Goal: Navigation & Orientation: Find specific page/section

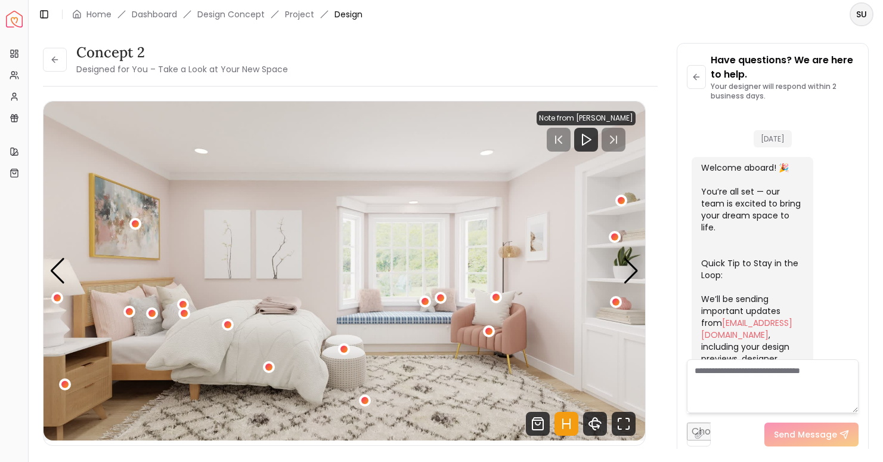
scroll to position [406, 0]
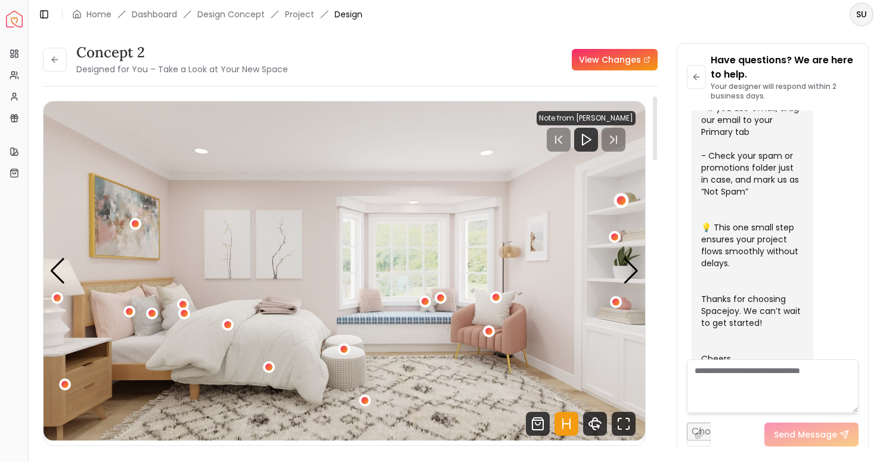
click at [619, 200] on div "1 / 5" at bounding box center [621, 200] width 9 height 9
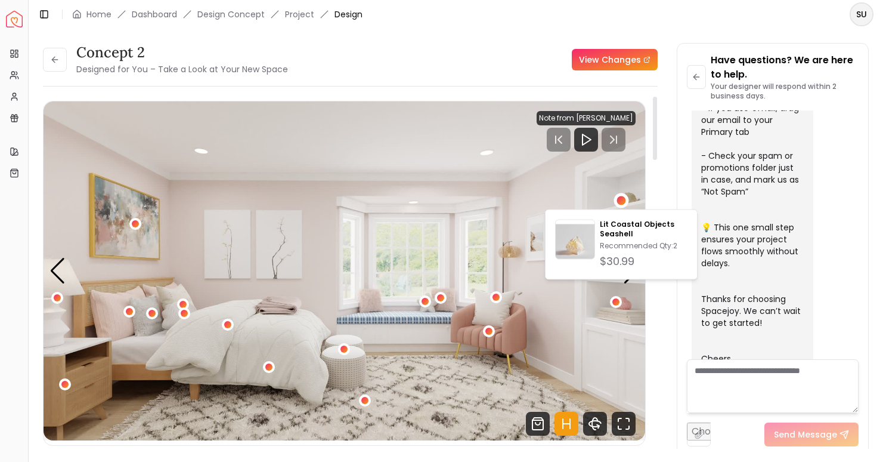
click at [572, 189] on img "1 / 5" at bounding box center [345, 270] width 602 height 339
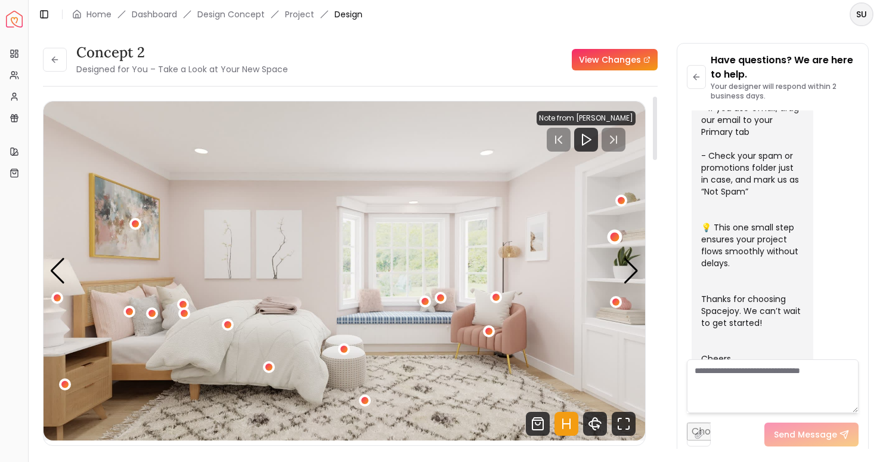
click at [617, 239] on div "1 / 5" at bounding box center [615, 236] width 9 height 9
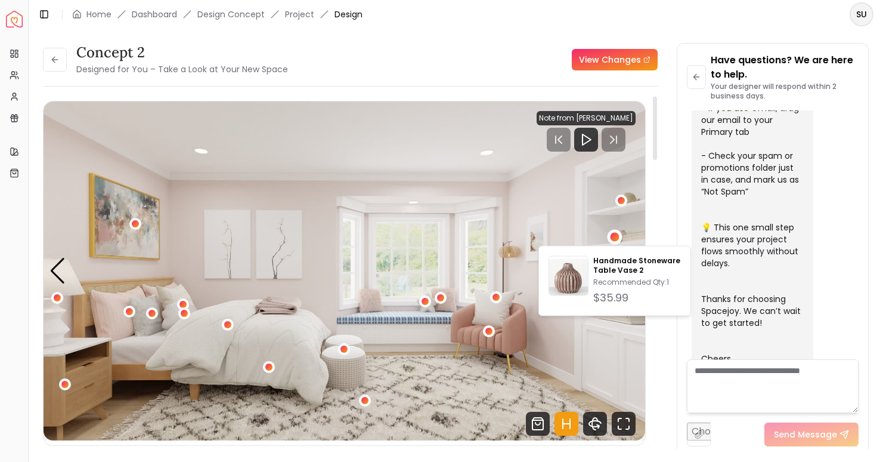
click at [572, 212] on img "1 / 5" at bounding box center [345, 270] width 602 height 339
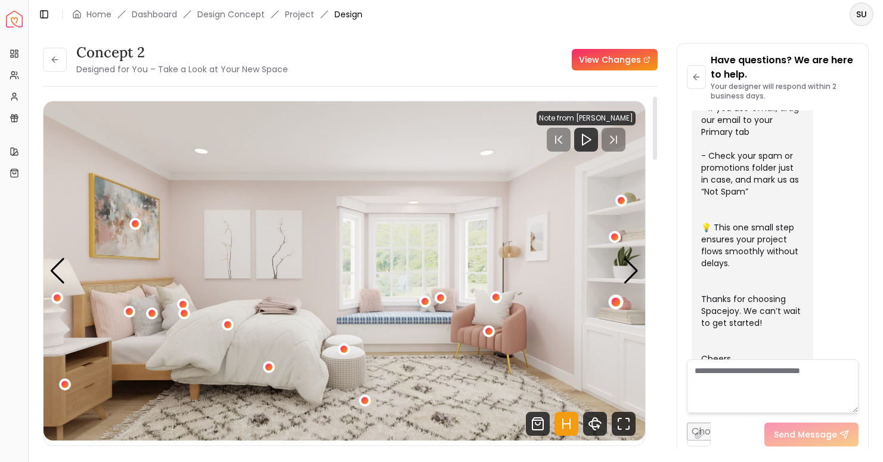
click at [618, 302] on div "1 / 5" at bounding box center [615, 302] width 9 height 9
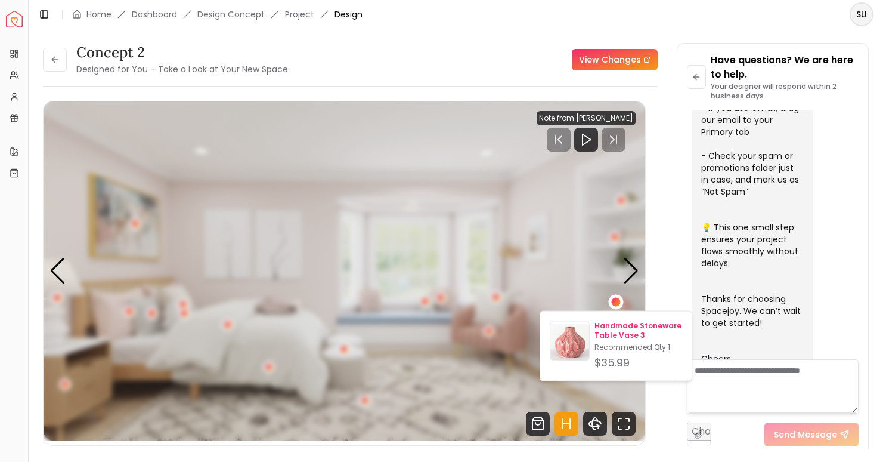
click at [612, 328] on p "Handmade Stoneware Table Vase 3" at bounding box center [639, 330] width 88 height 19
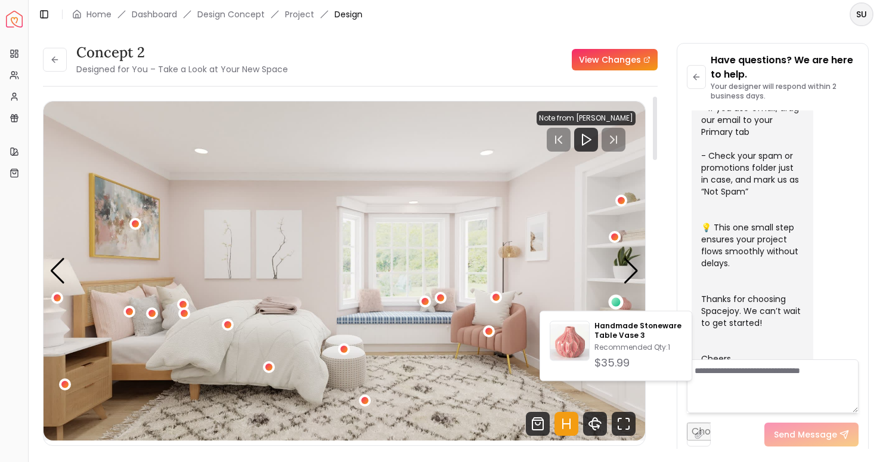
click at [567, 204] on img "1 / 5" at bounding box center [345, 270] width 602 height 339
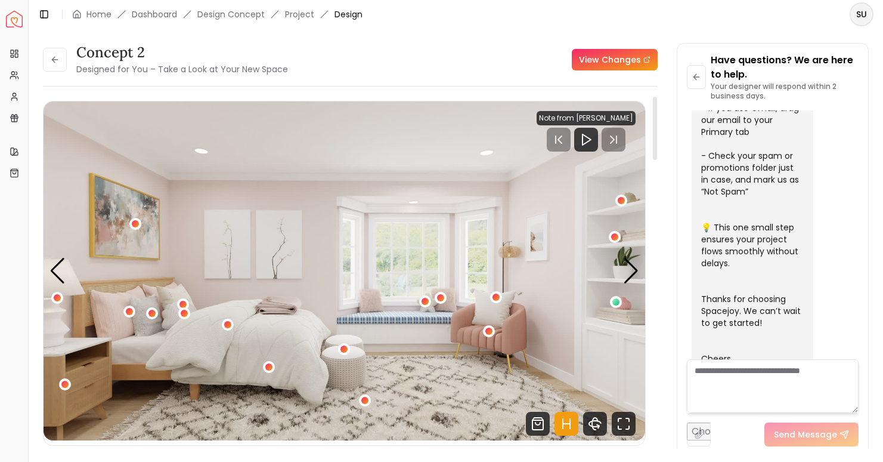
click at [639, 273] on div "Carousel" at bounding box center [345, 270] width 602 height 339
click at [634, 270] on div "Next slide" at bounding box center [631, 271] width 16 height 26
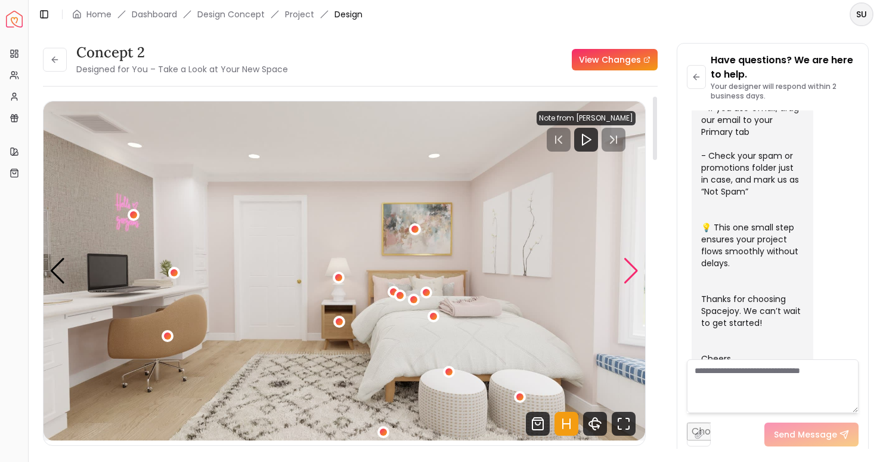
click at [635, 271] on div "Next slide" at bounding box center [631, 271] width 16 height 26
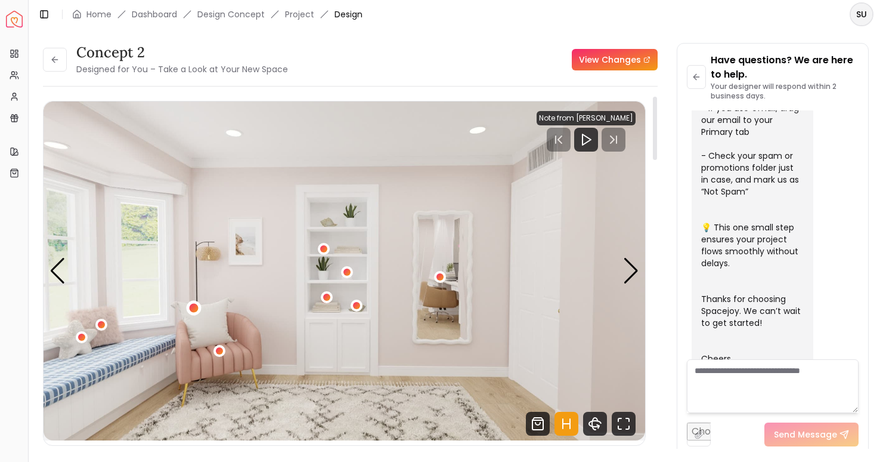
click at [191, 310] on div "3 / 5" at bounding box center [194, 308] width 9 height 9
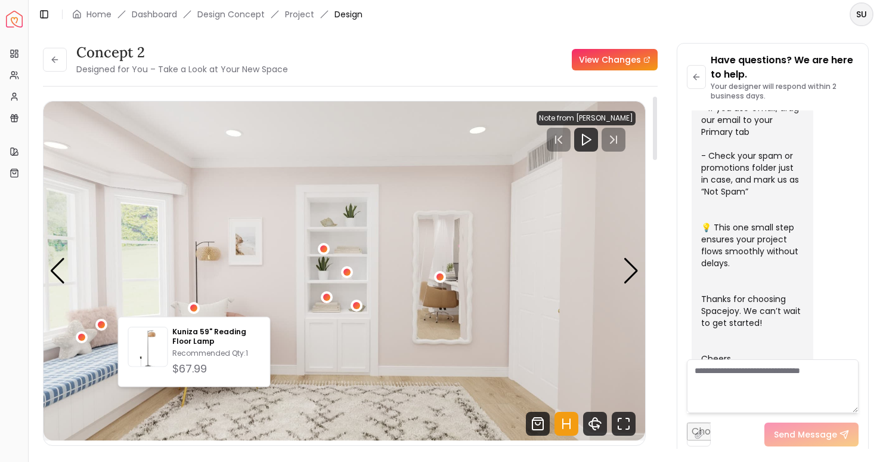
click at [265, 314] on img "3 / 5" at bounding box center [345, 270] width 602 height 339
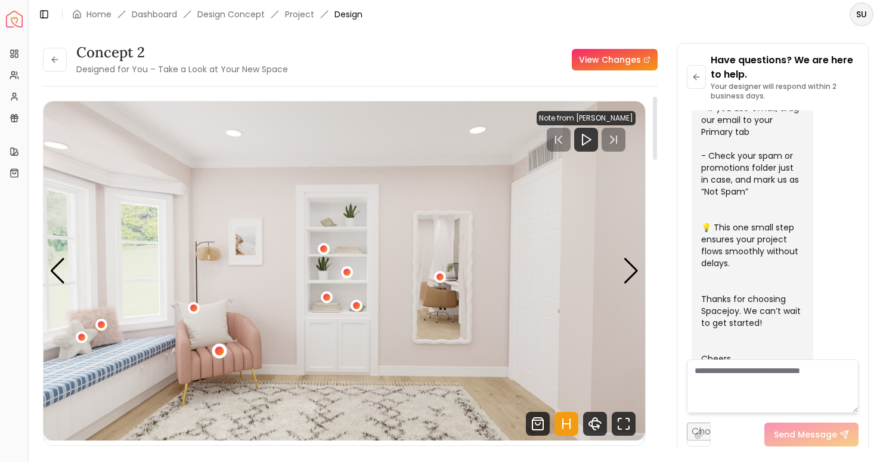
click at [223, 351] on div "3 / 5" at bounding box center [219, 350] width 9 height 9
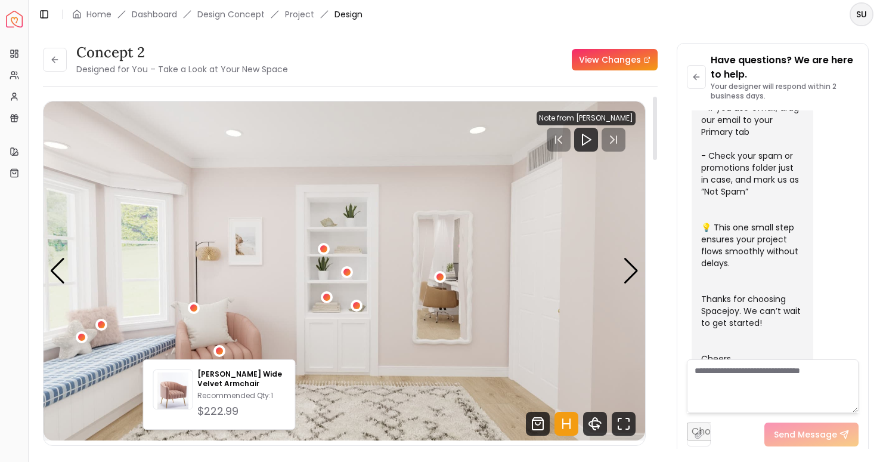
click at [263, 304] on img "3 / 5" at bounding box center [345, 270] width 602 height 339
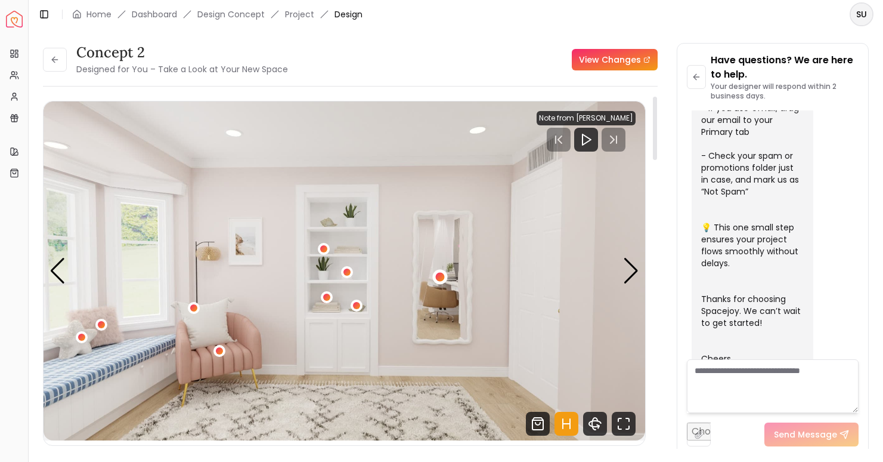
click at [438, 276] on div "3 / 5" at bounding box center [439, 276] width 9 height 9
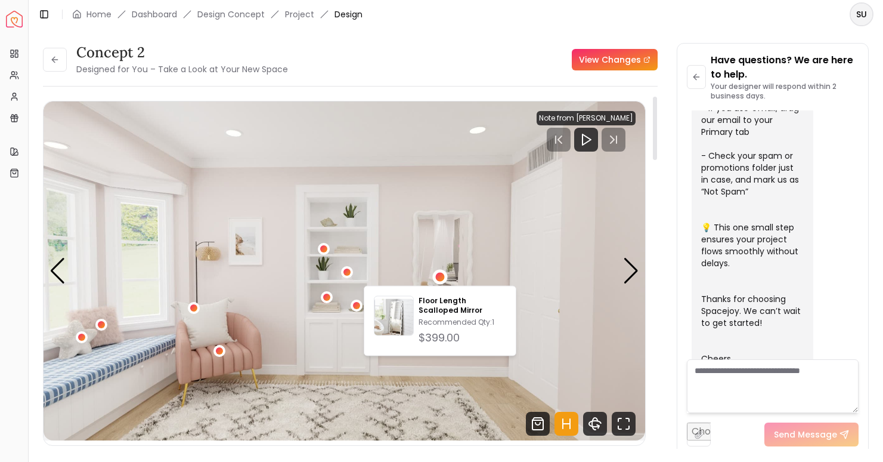
click at [407, 220] on img "3 / 5" at bounding box center [345, 270] width 602 height 339
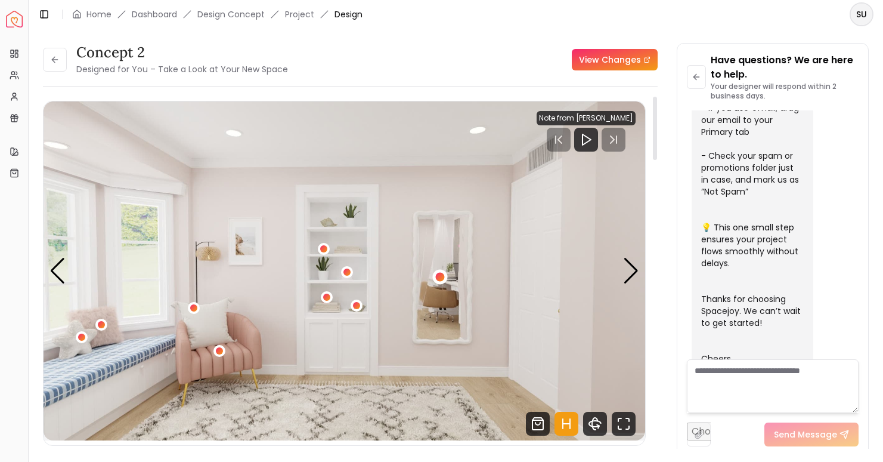
click at [440, 276] on div "3 / 5" at bounding box center [439, 276] width 9 height 9
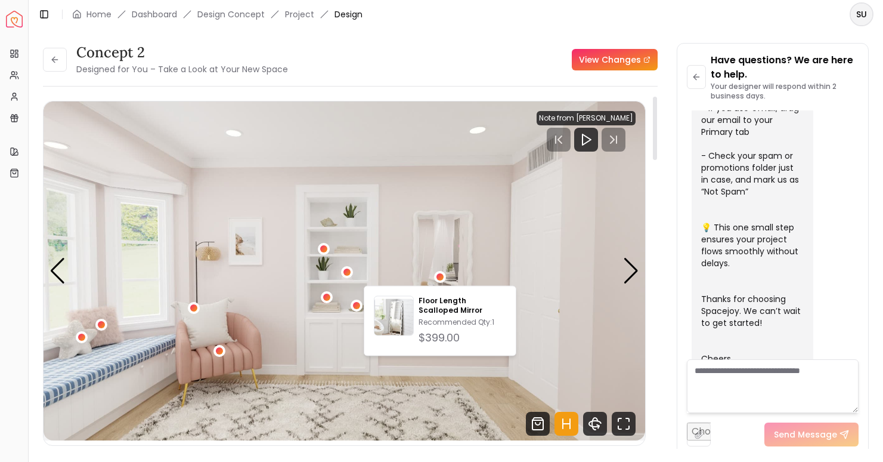
click at [402, 185] on img "3 / 5" at bounding box center [345, 270] width 602 height 339
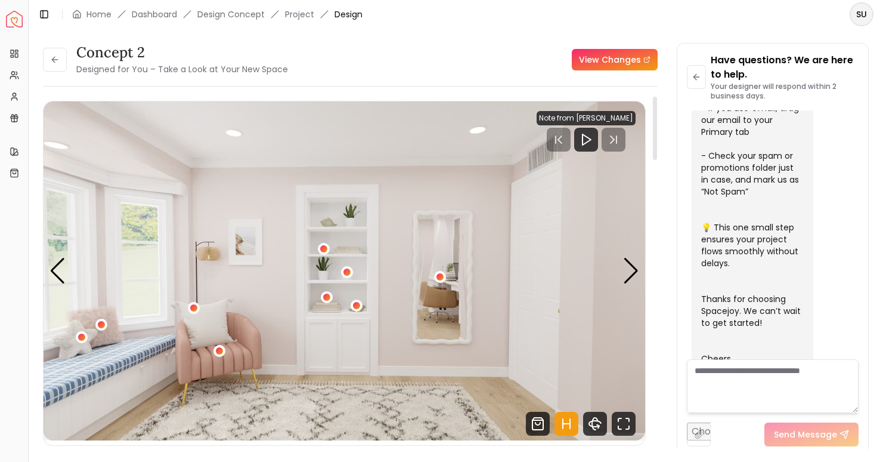
click at [323, 242] on div "3 / 5" at bounding box center [324, 249] width 12 height 14
click at [324, 245] on div "3 / 5" at bounding box center [324, 249] width 9 height 9
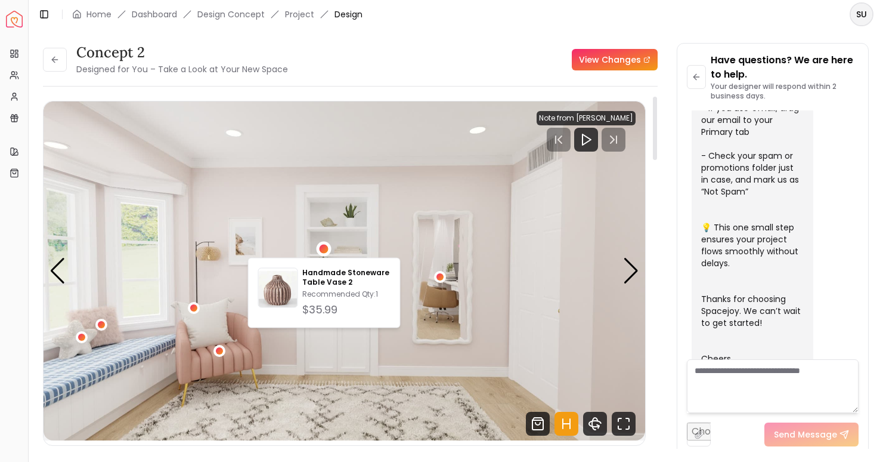
click at [353, 230] on img "3 / 5" at bounding box center [345, 270] width 602 height 339
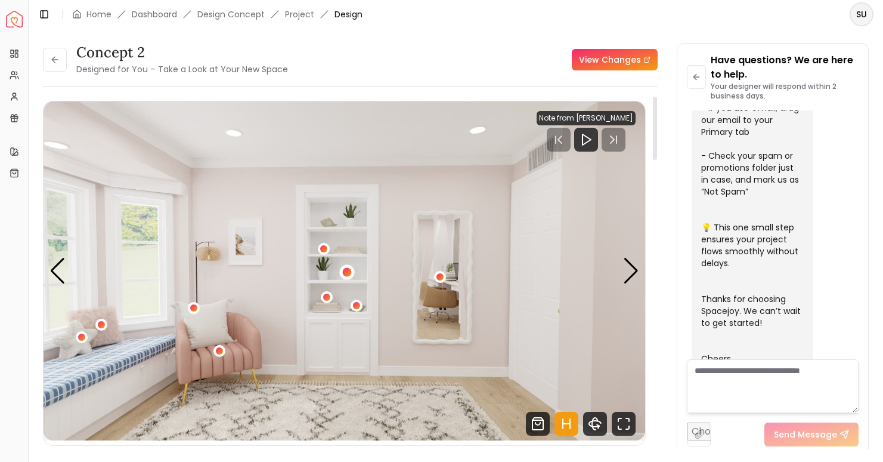
click at [345, 274] on div "3 / 5" at bounding box center [346, 272] width 9 height 9
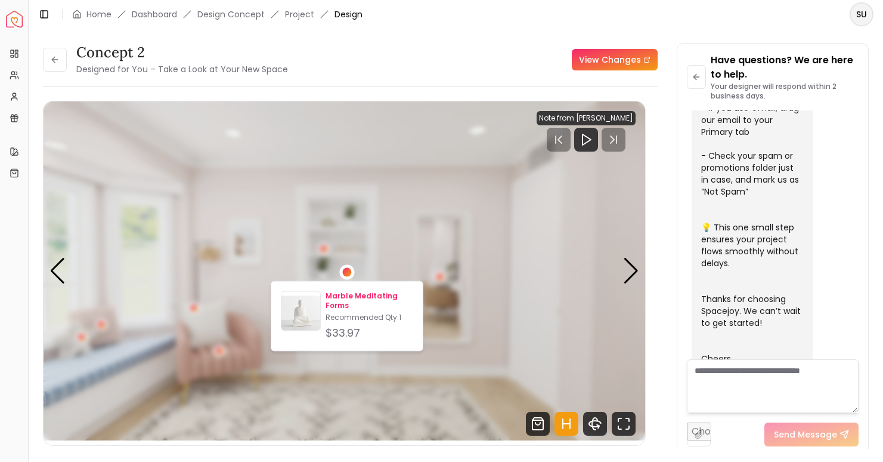
click at [305, 304] on img at bounding box center [301, 313] width 39 height 39
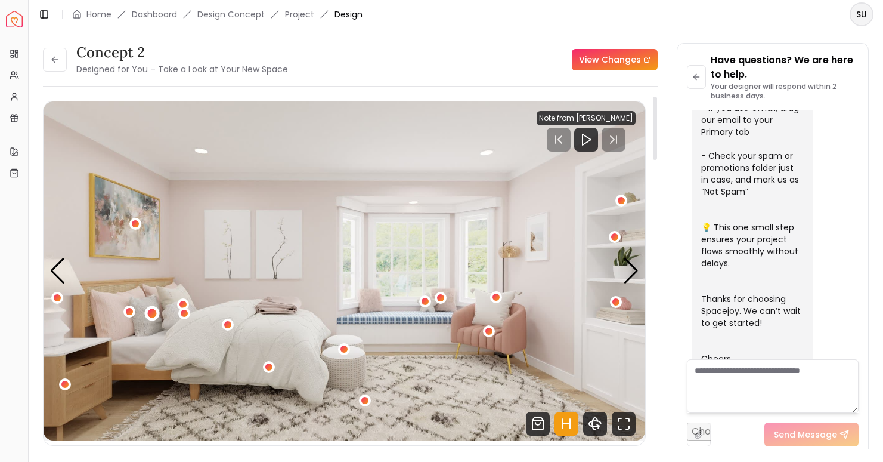
click at [148, 315] on div "1 / 5" at bounding box center [151, 312] width 9 height 9
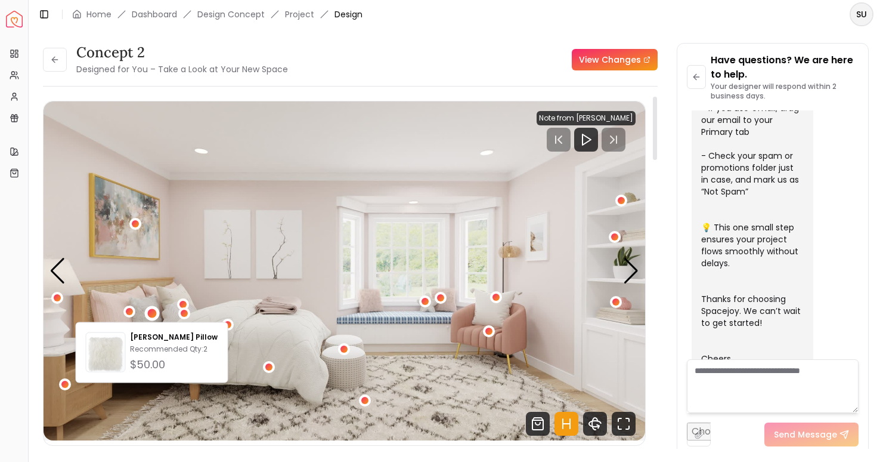
click at [168, 282] on img "1 / 5" at bounding box center [345, 270] width 602 height 339
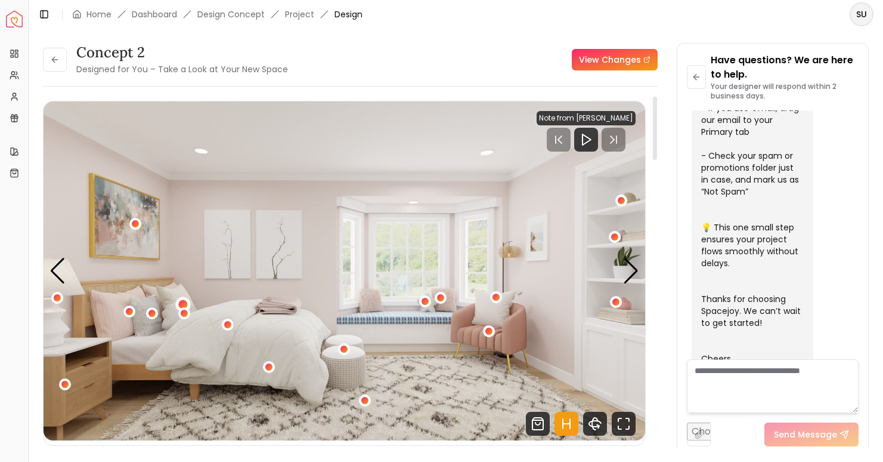
click at [183, 304] on div "1 / 5" at bounding box center [183, 303] width 9 height 9
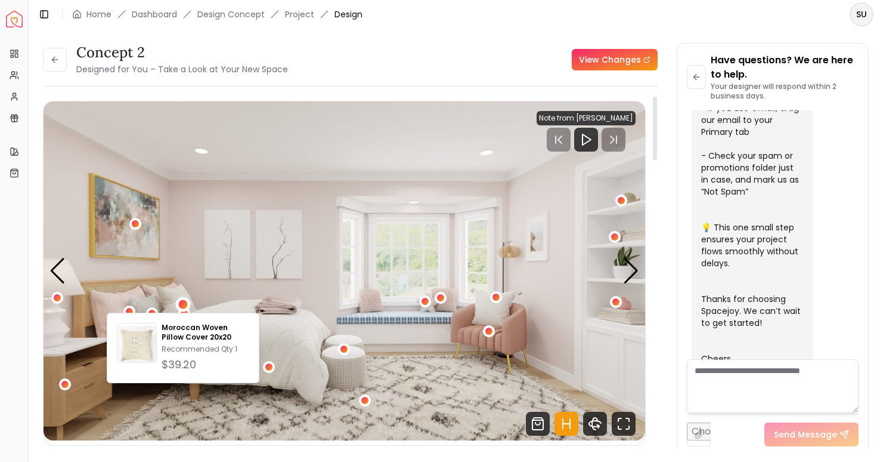
click at [224, 259] on img "1 / 5" at bounding box center [345, 270] width 602 height 339
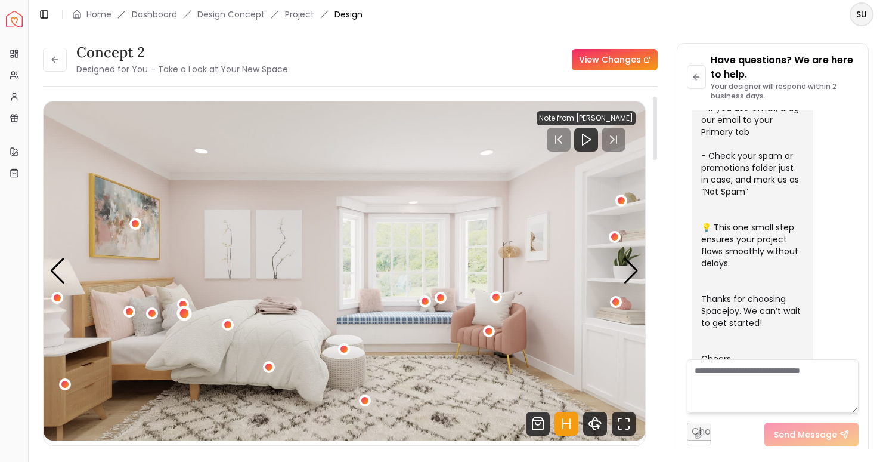
click at [186, 314] on div "1 / 5" at bounding box center [184, 313] width 9 height 9
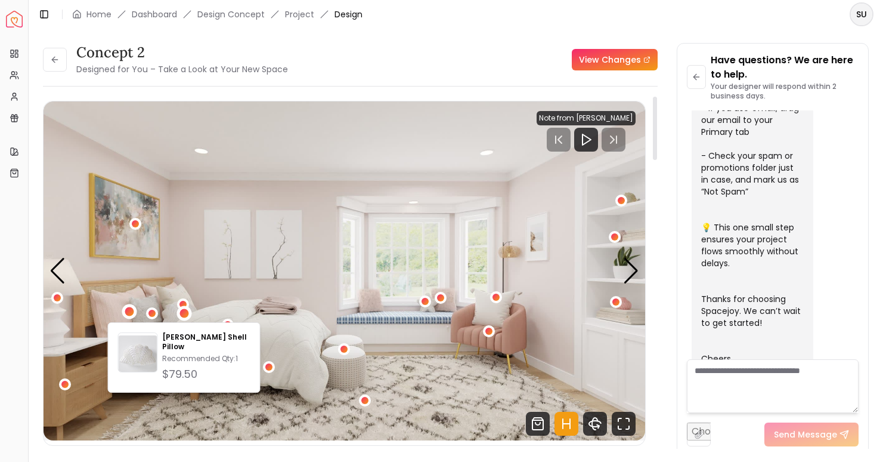
click at [131, 311] on div "1 / 5" at bounding box center [129, 311] width 9 height 9
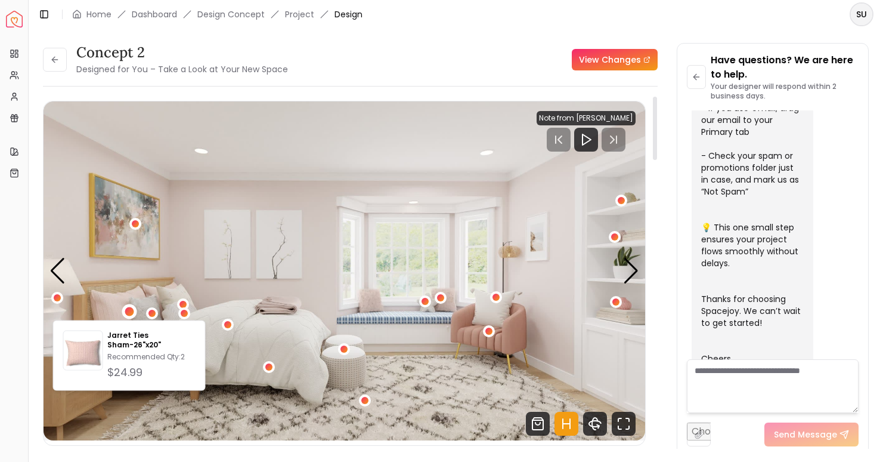
click at [197, 259] on img "1 / 5" at bounding box center [345, 270] width 602 height 339
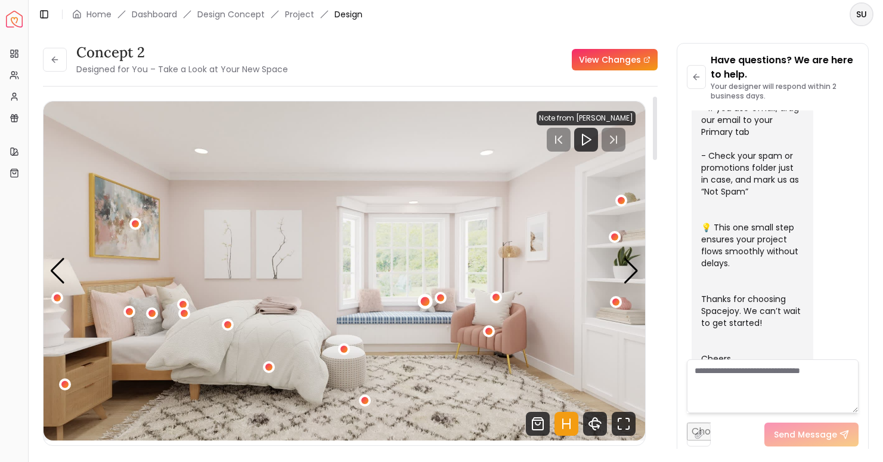
click at [425, 300] on div "1 / 5" at bounding box center [425, 301] width 9 height 9
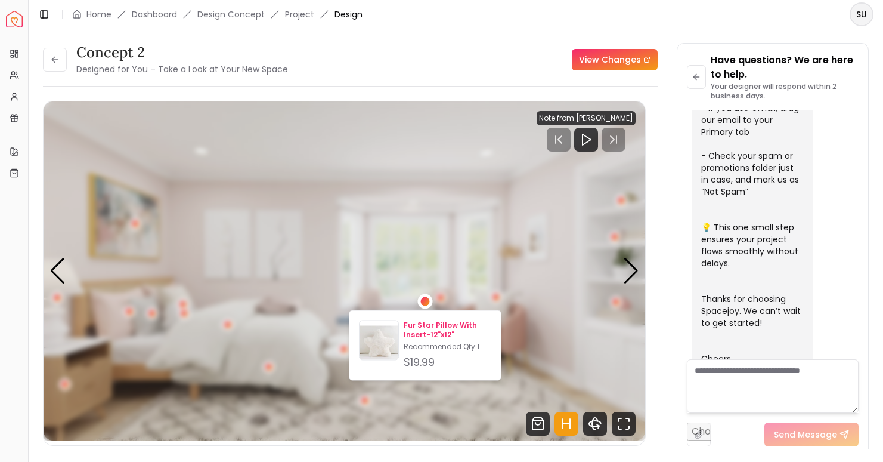
click at [424, 335] on p "Fur Star Pillow With Insert-12"x12"" at bounding box center [448, 329] width 88 height 19
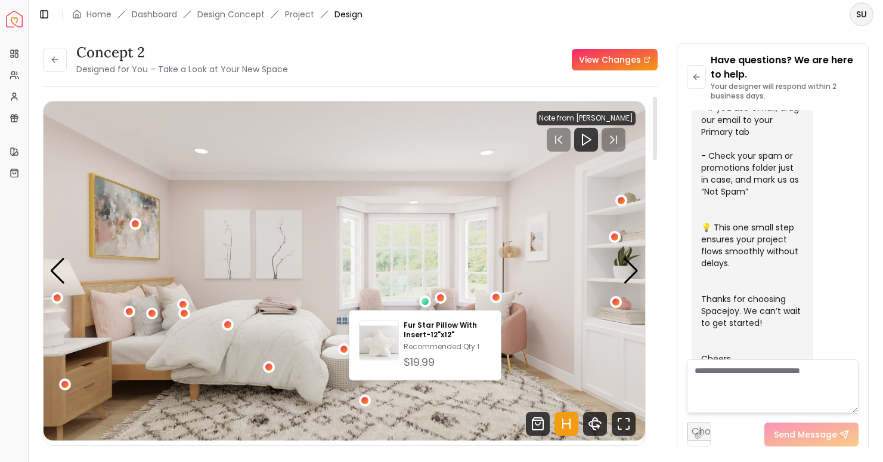
click at [443, 203] on img "1 / 5" at bounding box center [345, 270] width 602 height 339
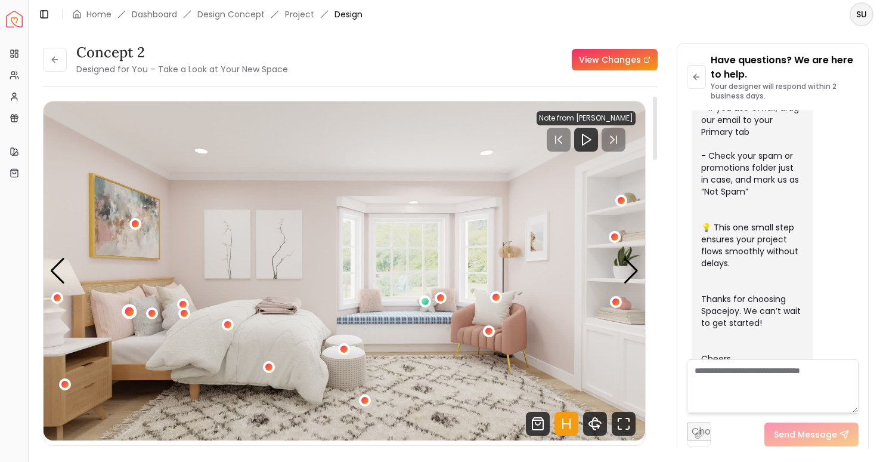
click at [130, 312] on div "1 / 5" at bounding box center [129, 311] width 9 height 9
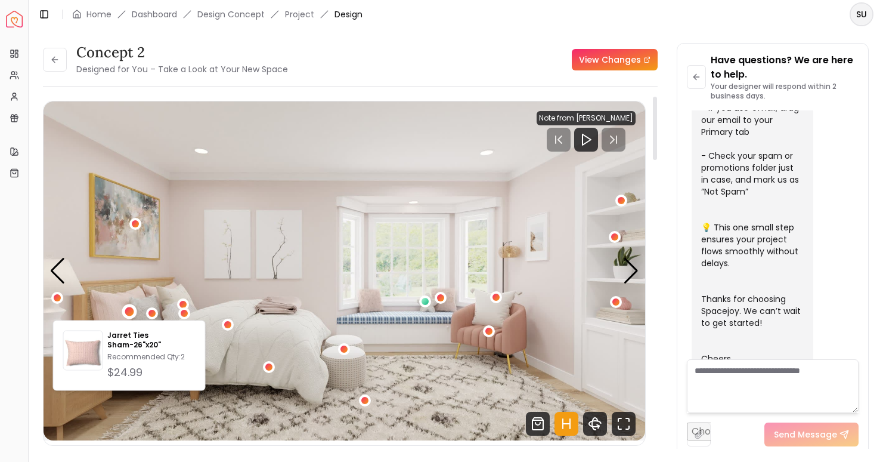
click at [134, 276] on img "1 / 5" at bounding box center [345, 270] width 602 height 339
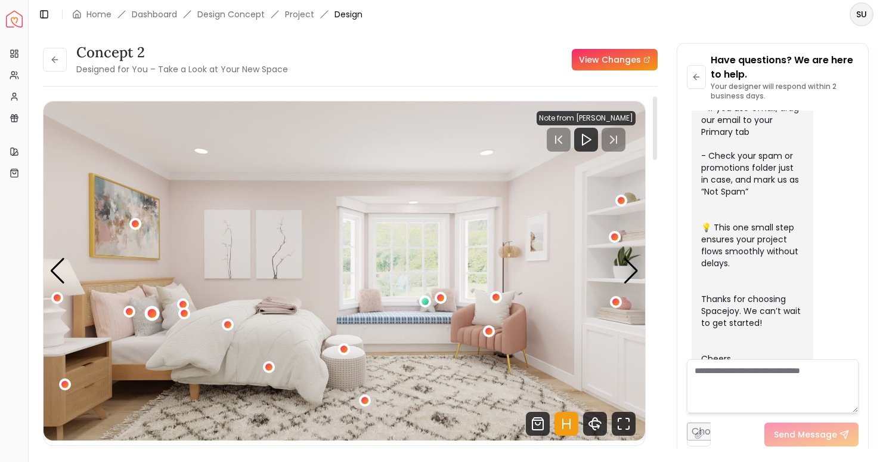
click at [152, 317] on div "1 / 5" at bounding box center [151, 312] width 9 height 9
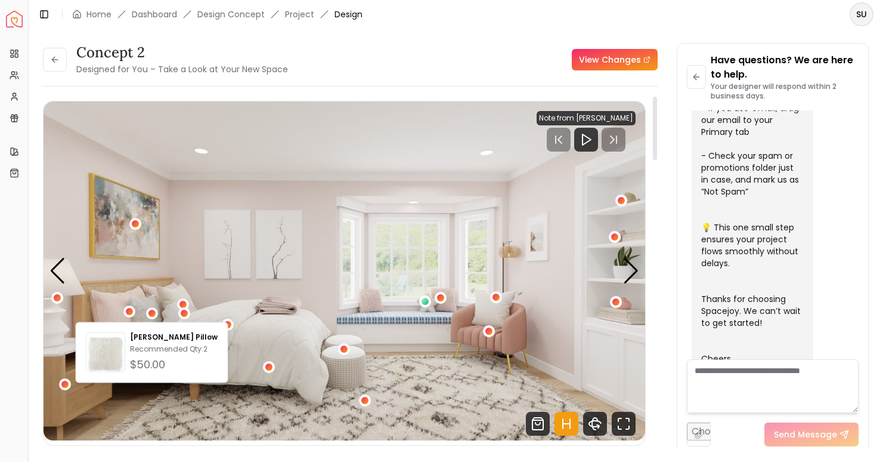
click at [158, 274] on img "1 / 5" at bounding box center [345, 270] width 602 height 339
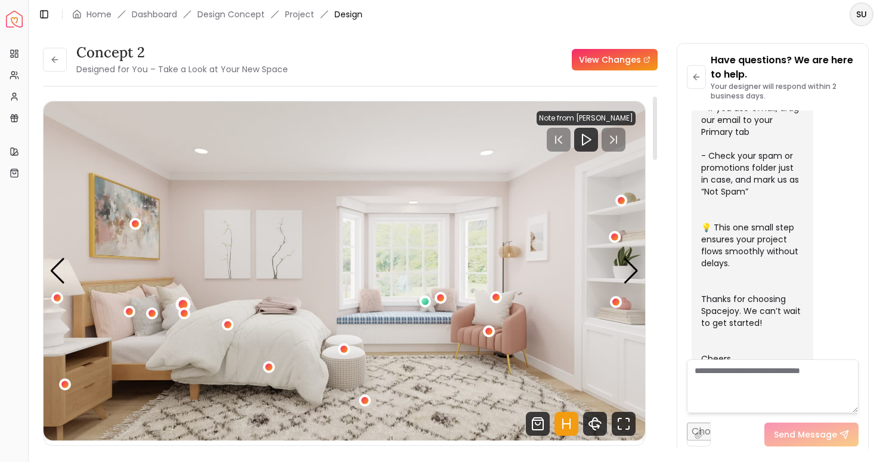
click at [182, 304] on div "1 / 5" at bounding box center [183, 303] width 9 height 9
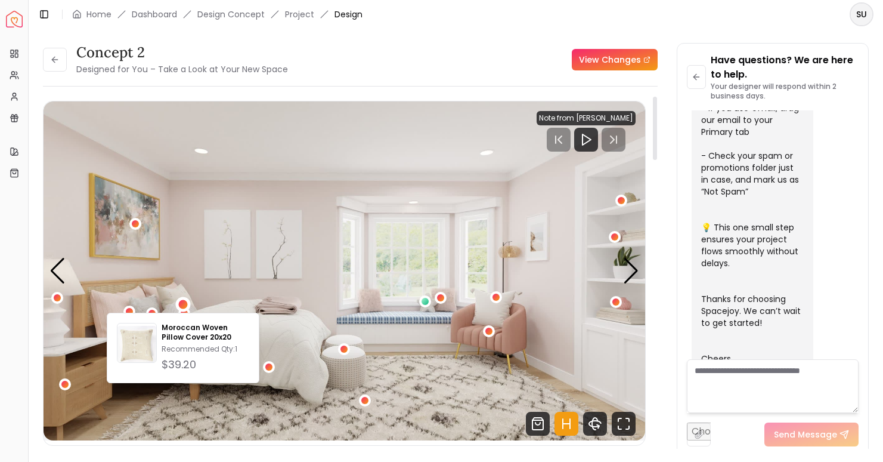
click at [192, 251] on img "1 / 5" at bounding box center [345, 270] width 602 height 339
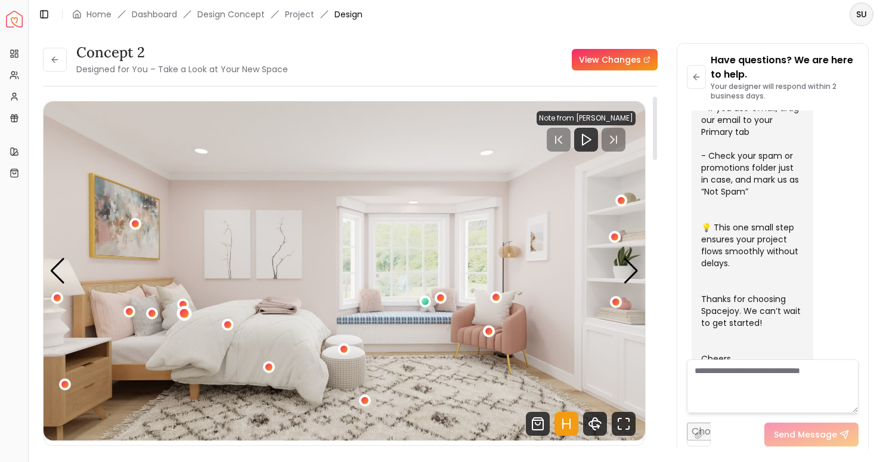
click at [182, 313] on div "1 / 5" at bounding box center [184, 313] width 9 height 9
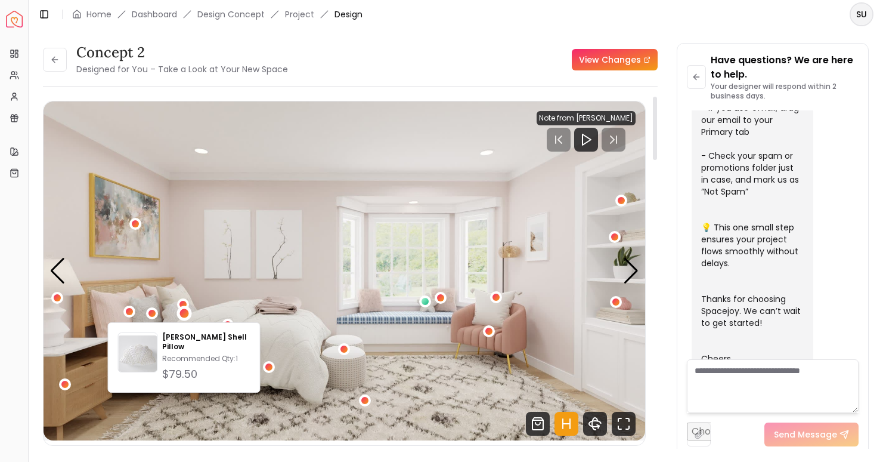
click at [203, 267] on img "1 / 5" at bounding box center [345, 270] width 602 height 339
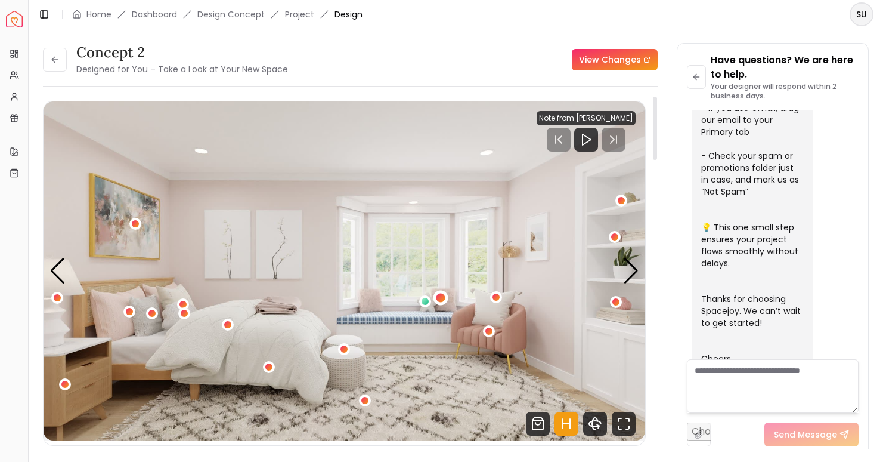
click at [441, 296] on div "1 / 5" at bounding box center [440, 297] width 9 height 9
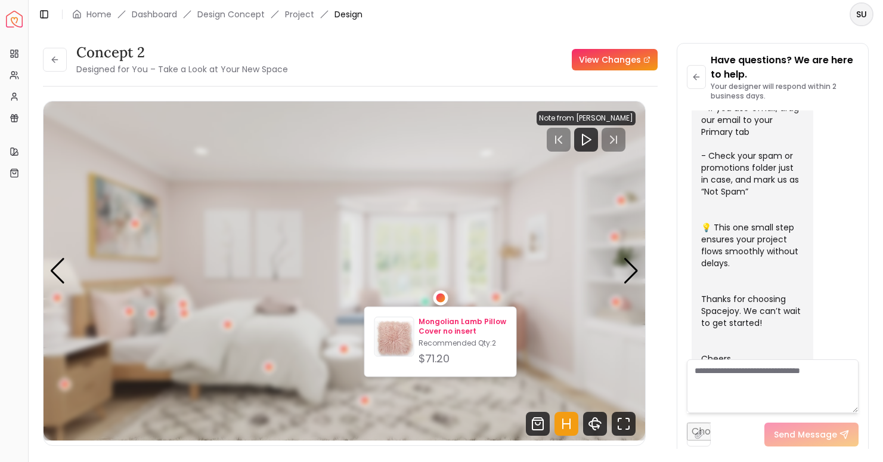
click at [438, 329] on p "Mongolian Lamb Pillow Cover no insert" at bounding box center [463, 326] width 88 height 19
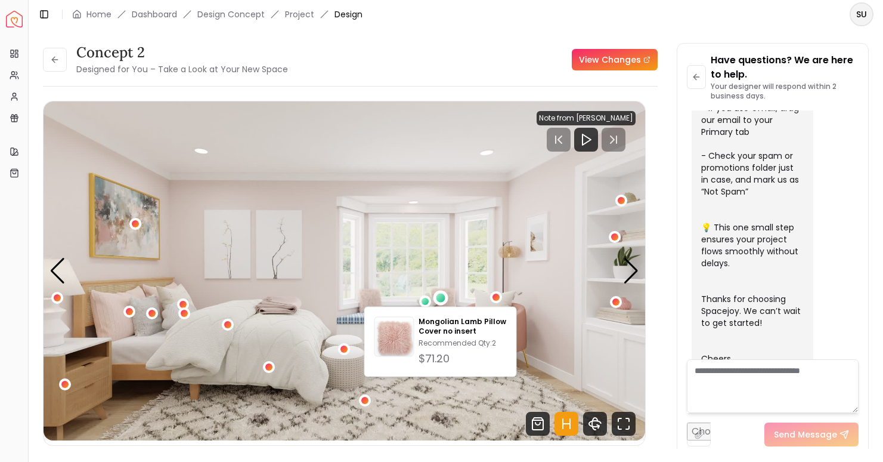
click at [416, 73] on div "concept 2 Designed for You – Take a Look at Your New Space View Changes" at bounding box center [350, 59] width 615 height 33
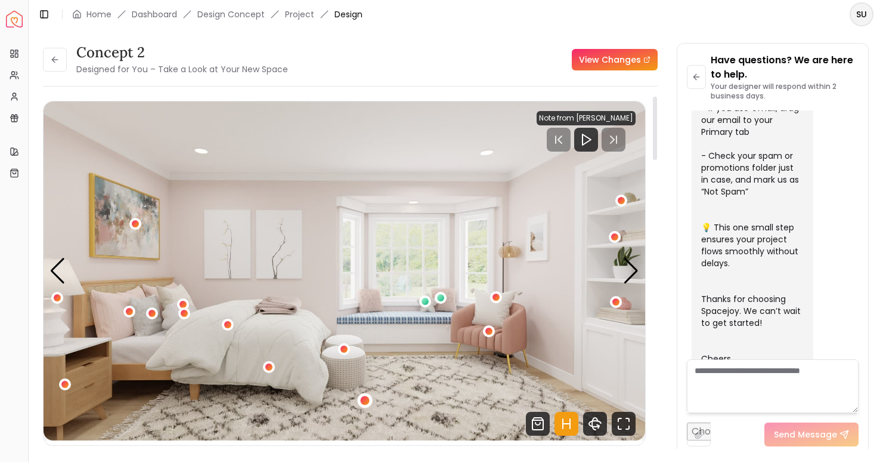
click at [364, 400] on div "1 / 5" at bounding box center [365, 400] width 9 height 9
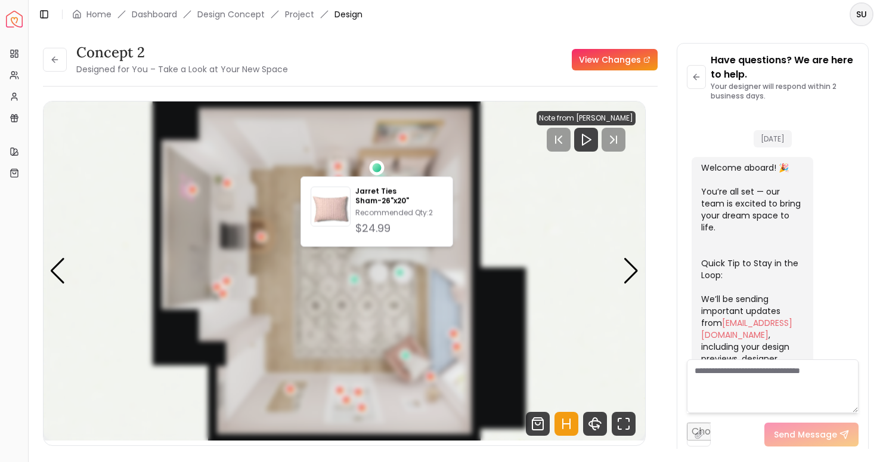
scroll to position [382, 0]
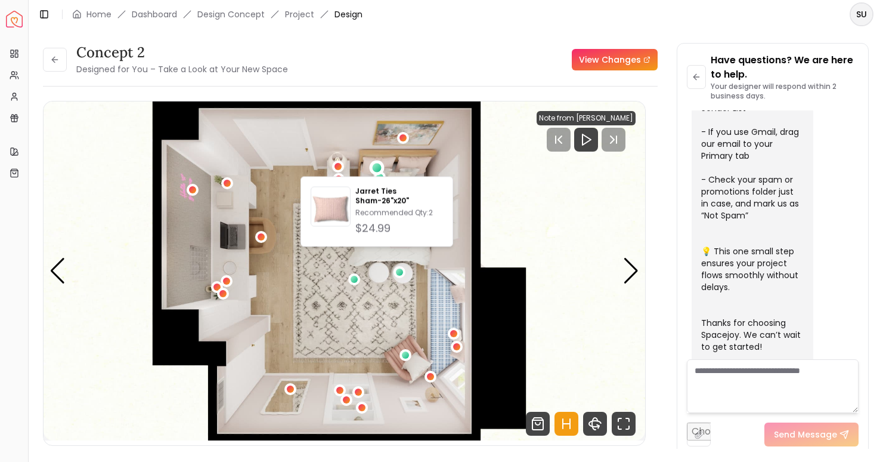
click at [467, 64] on div "concept 2 Designed for You – Take a Look at Your New Space View Changes" at bounding box center [350, 59] width 615 height 33
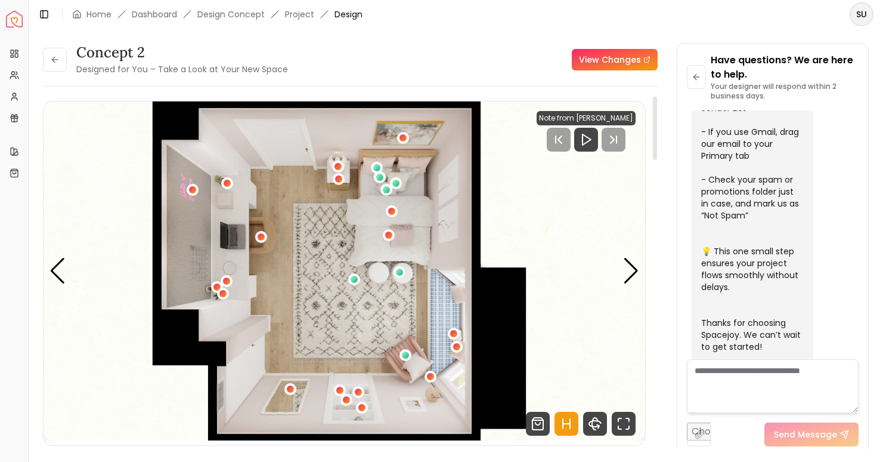
click at [620, 273] on img "5 / 5" at bounding box center [345, 270] width 602 height 339
click at [628, 283] on div "Next slide" at bounding box center [631, 271] width 16 height 26
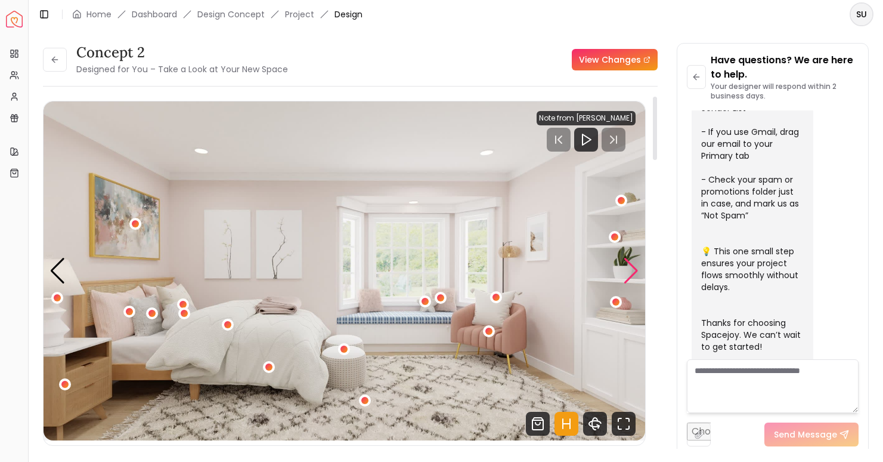
click at [628, 283] on div "Next slide" at bounding box center [631, 271] width 16 height 26
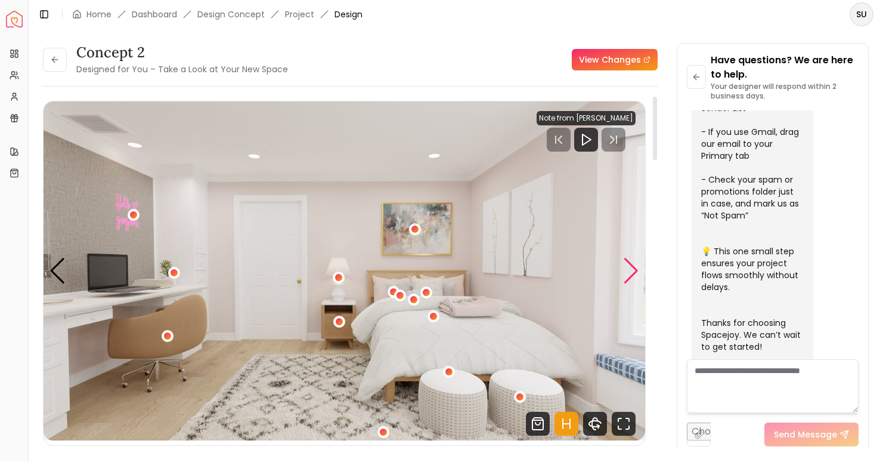
click at [628, 283] on div "Next slide" at bounding box center [631, 271] width 16 height 26
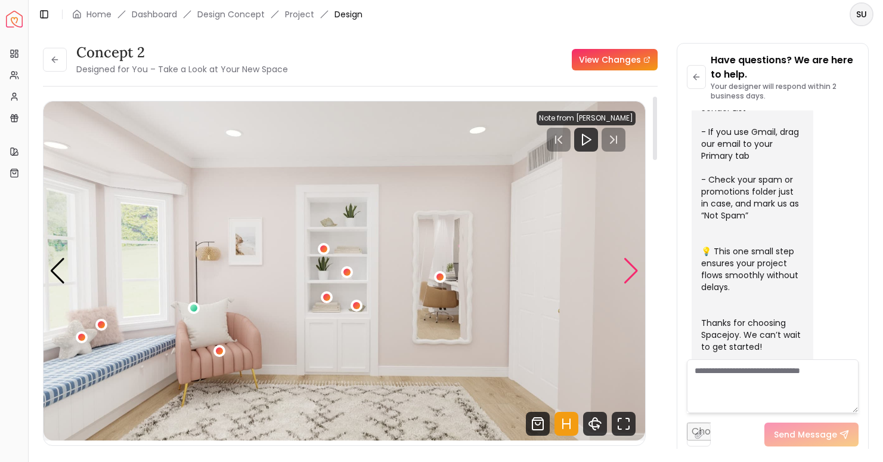
click at [628, 283] on div "Next slide" at bounding box center [631, 271] width 16 height 26
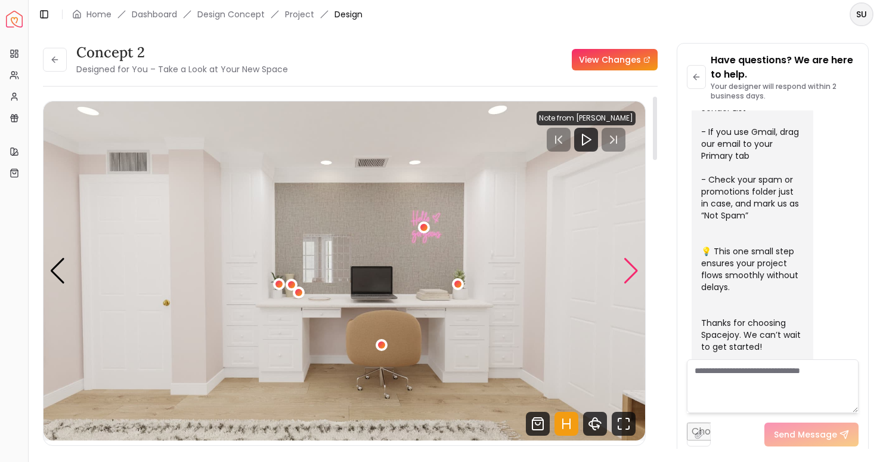
click at [628, 283] on div "Next slide" at bounding box center [631, 271] width 16 height 26
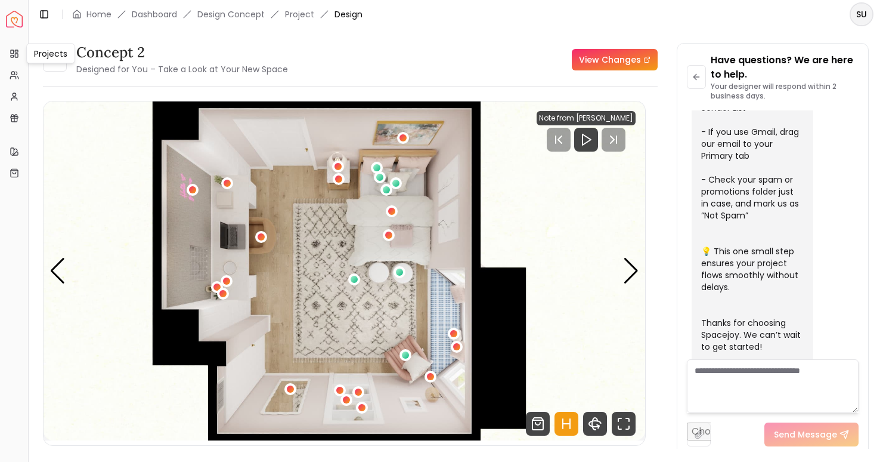
click at [48, 61] on div "Projects Projects" at bounding box center [50, 54] width 49 height 20
click at [54, 67] on button at bounding box center [55, 60] width 24 height 24
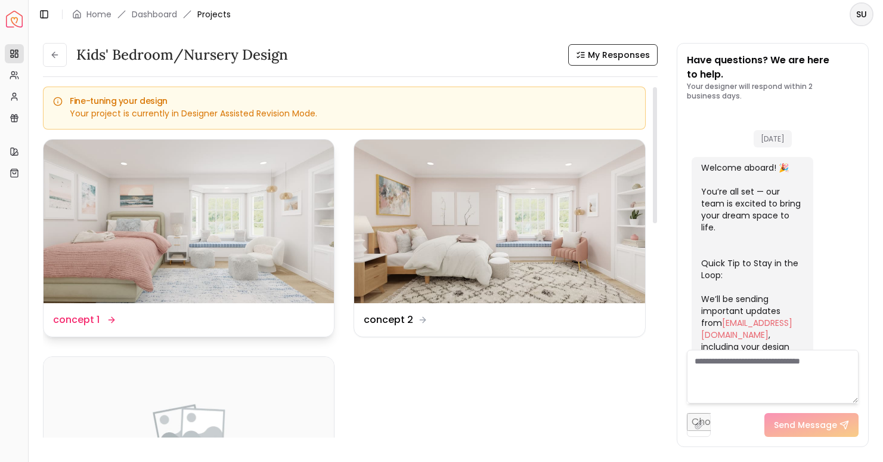
scroll to position [465, 0]
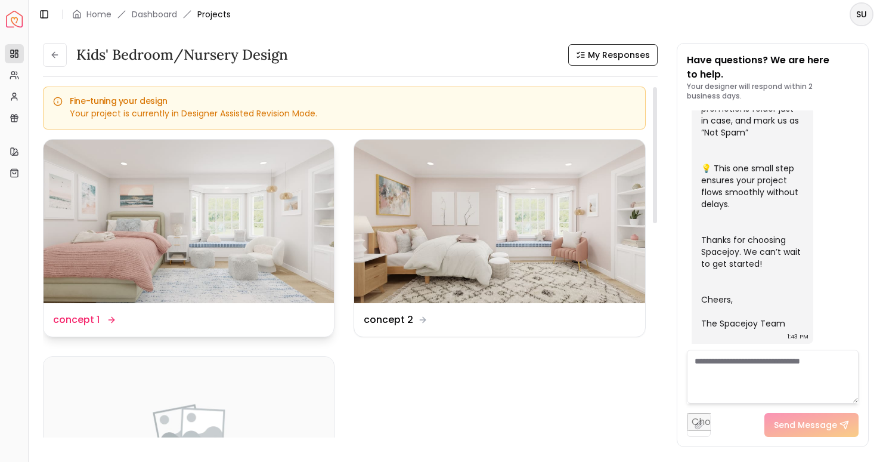
click at [228, 220] on img at bounding box center [189, 221] width 290 height 163
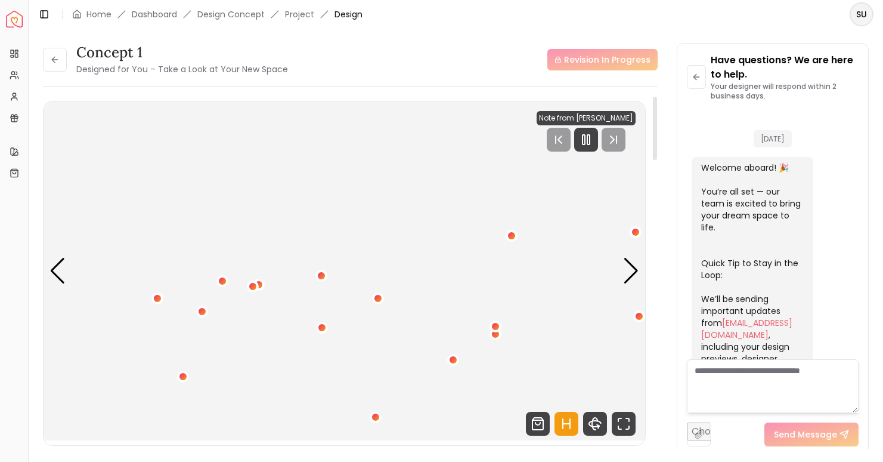
scroll to position [455, 0]
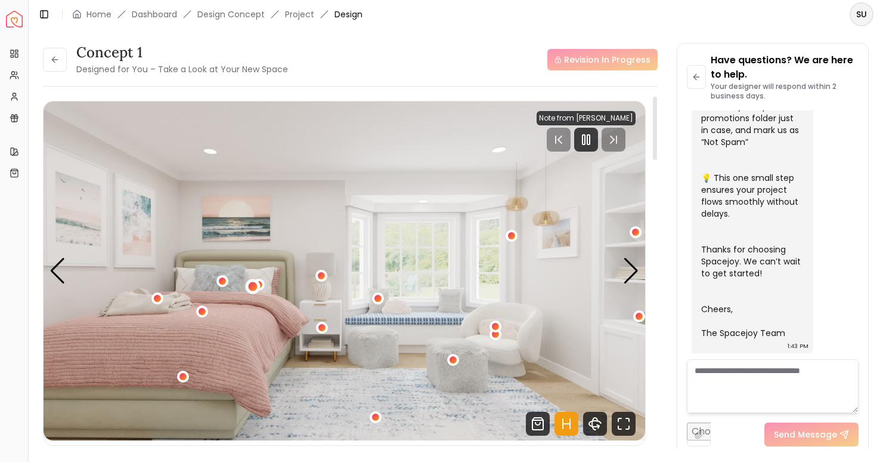
click at [255, 284] on div "1 / 5" at bounding box center [252, 286] width 9 height 9
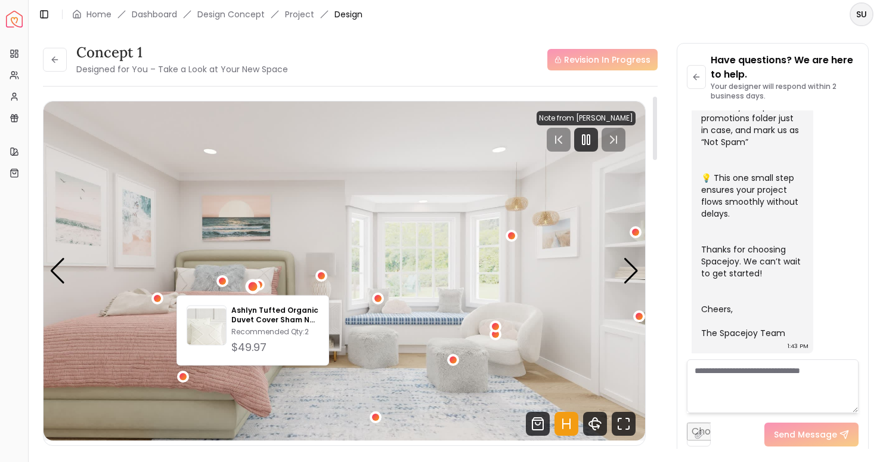
click at [177, 280] on img "1 / 5" at bounding box center [345, 270] width 602 height 339
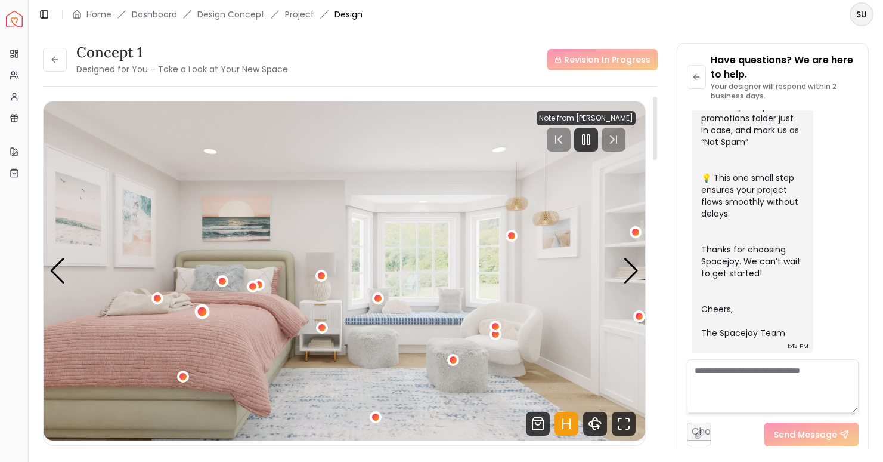
click at [201, 311] on div "1 / 5" at bounding box center [202, 311] width 9 height 9
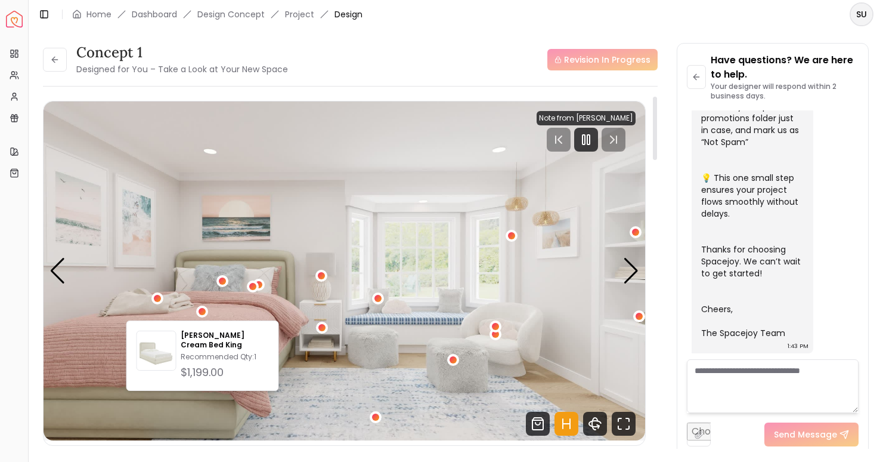
click at [180, 288] on img "1 / 5" at bounding box center [345, 270] width 602 height 339
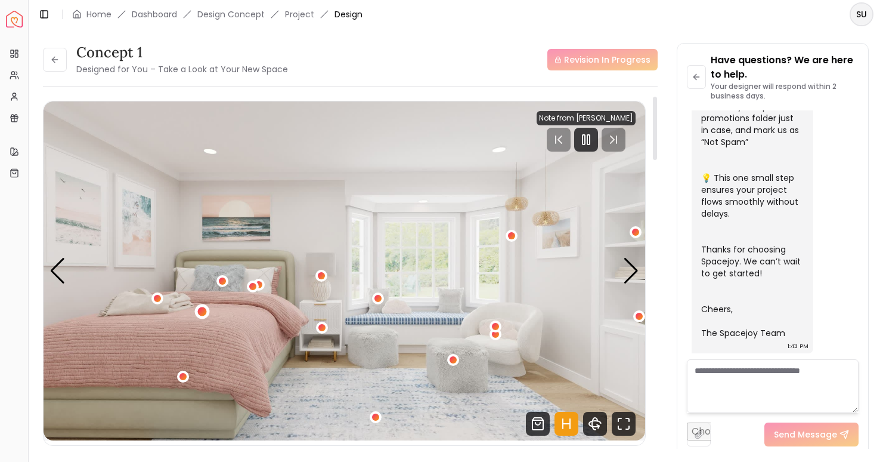
click at [203, 311] on div "1 / 5" at bounding box center [202, 311] width 9 height 9
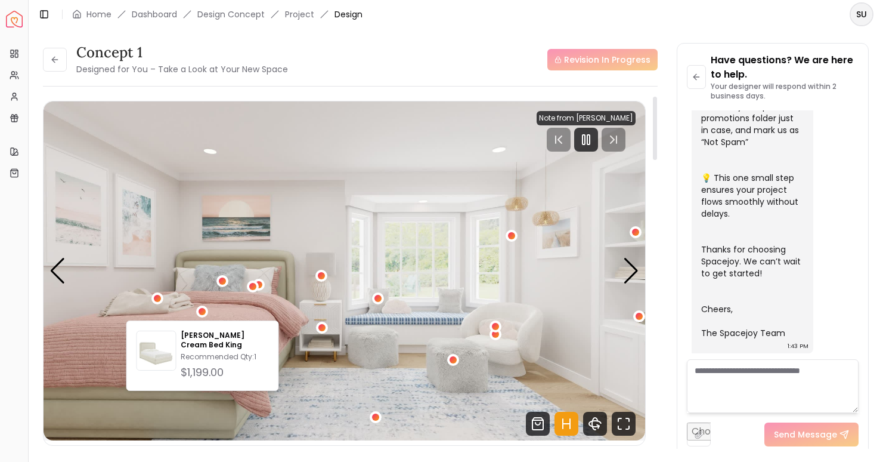
click at [176, 279] on img "1 / 5" at bounding box center [345, 270] width 602 height 339
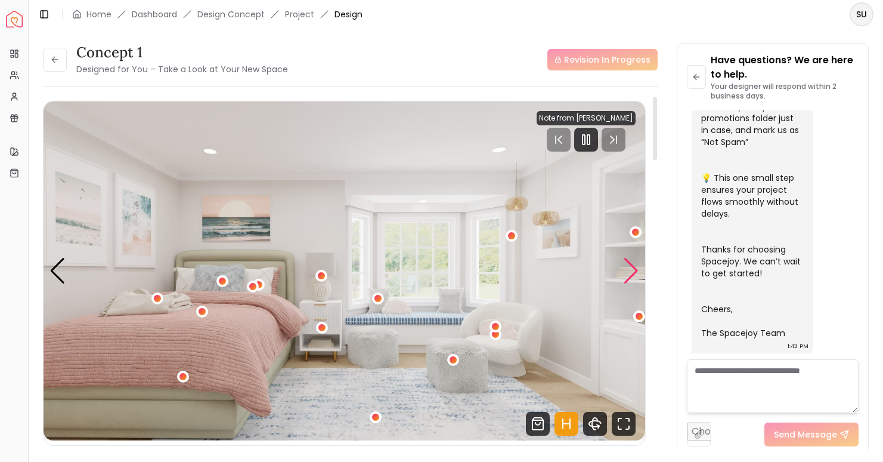
click at [631, 271] on div "Next slide" at bounding box center [631, 271] width 16 height 26
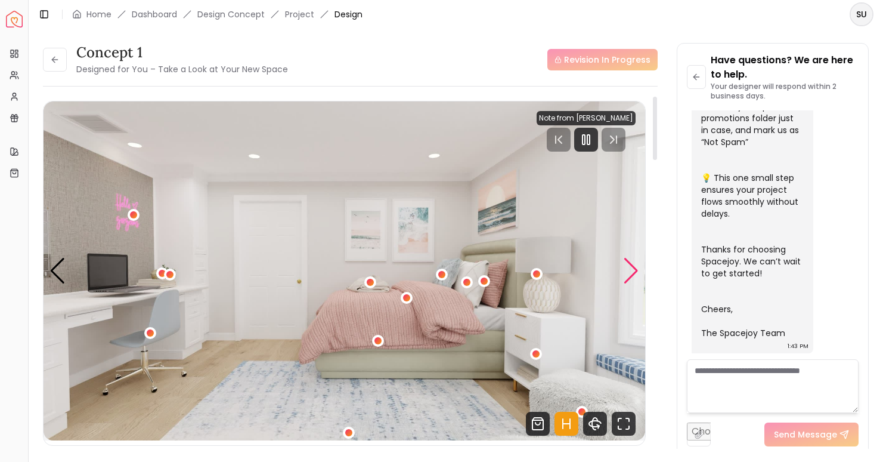
click at [631, 271] on div "Next slide" at bounding box center [631, 271] width 16 height 26
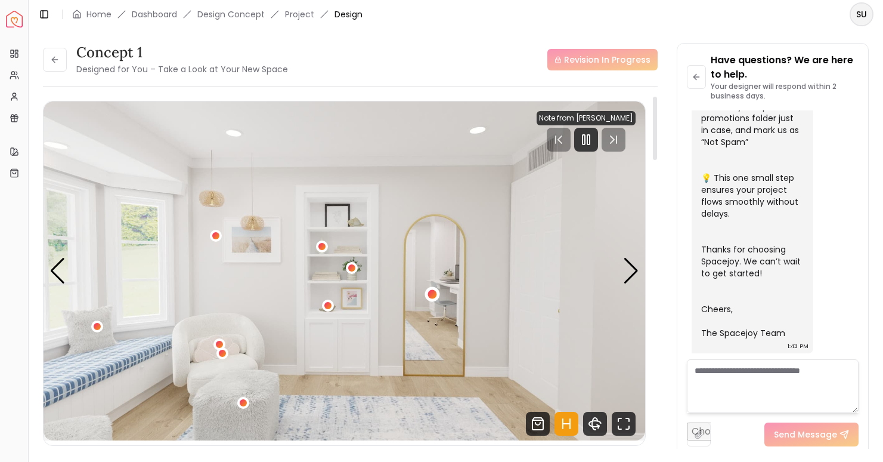
click at [430, 296] on div "3 / 5" at bounding box center [432, 294] width 9 height 9
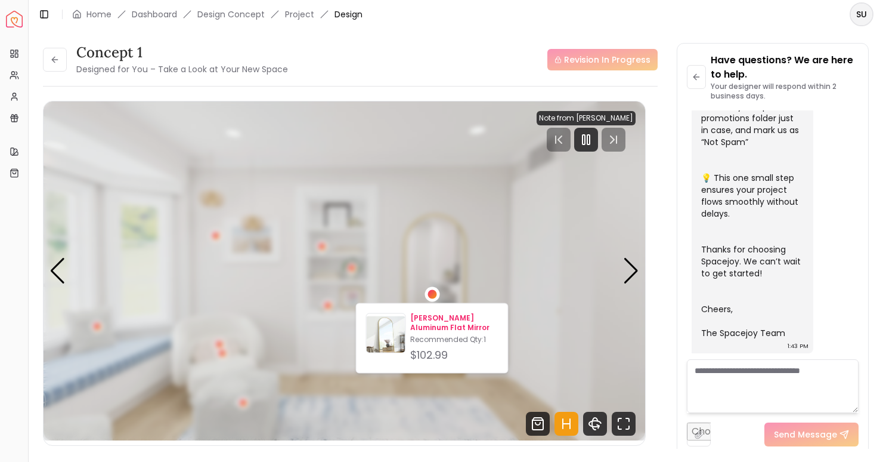
click at [434, 324] on p "[PERSON_NAME] Aluminum Flat Mirror" at bounding box center [454, 322] width 88 height 19
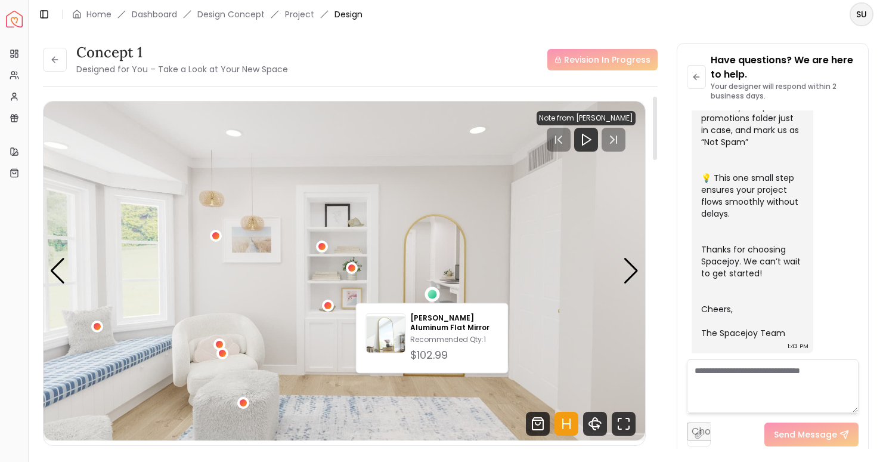
click at [474, 72] on div "concept 1 Designed for You – Take a Look at Your New Space Revision In Progress" at bounding box center [350, 59] width 615 height 33
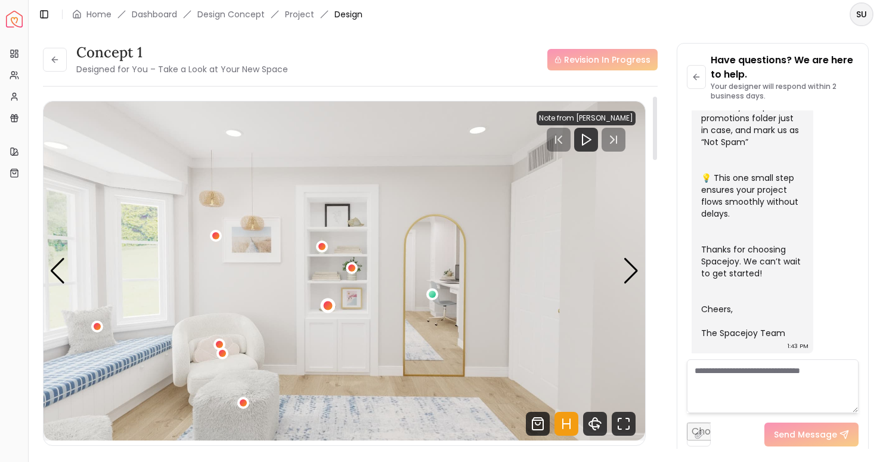
click at [333, 305] on div "3 / 5" at bounding box center [327, 305] width 15 height 15
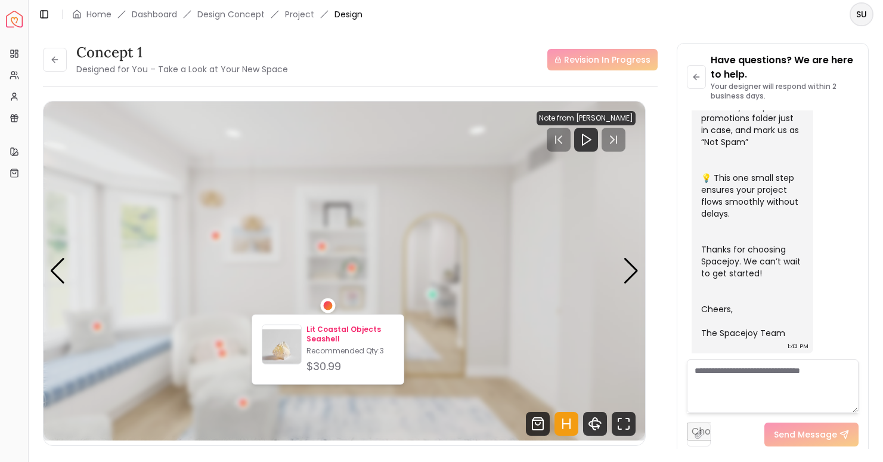
click at [330, 334] on p "Lit Coastal Objects Seashell" at bounding box center [351, 333] width 88 height 19
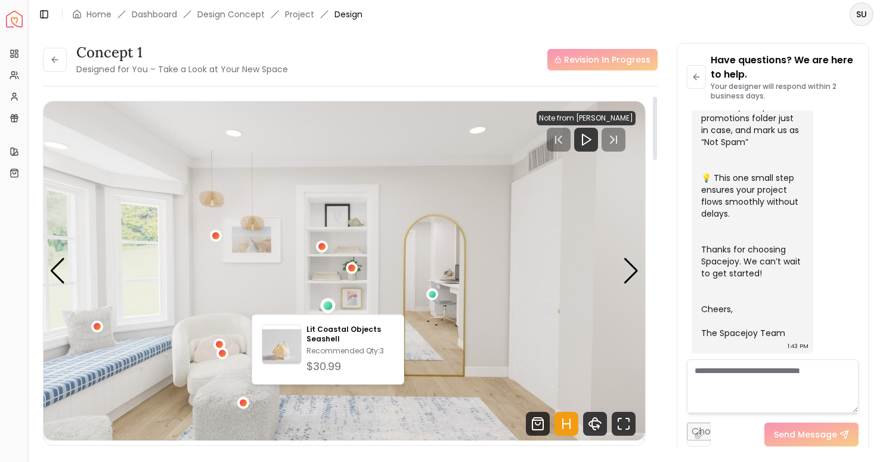
click at [387, 73] on div "concept 1 Designed for You – Take a Look at Your New Space Revision In Progress" at bounding box center [350, 59] width 615 height 33
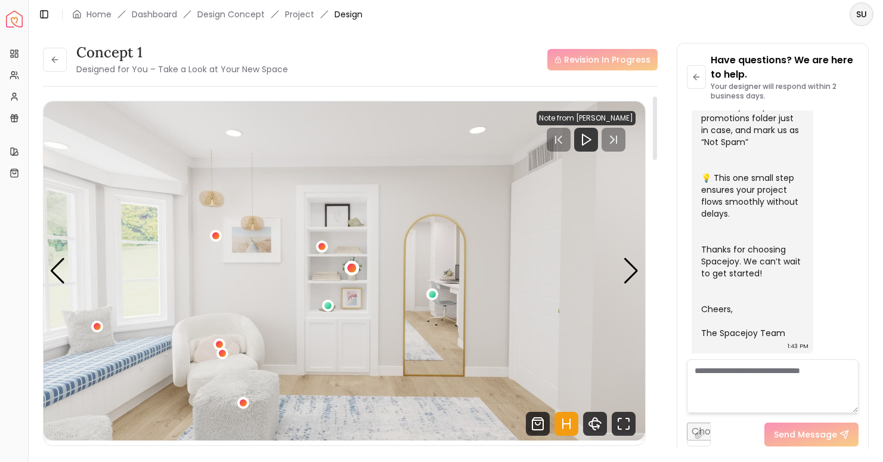
click at [350, 267] on div "3 / 5" at bounding box center [352, 267] width 9 height 9
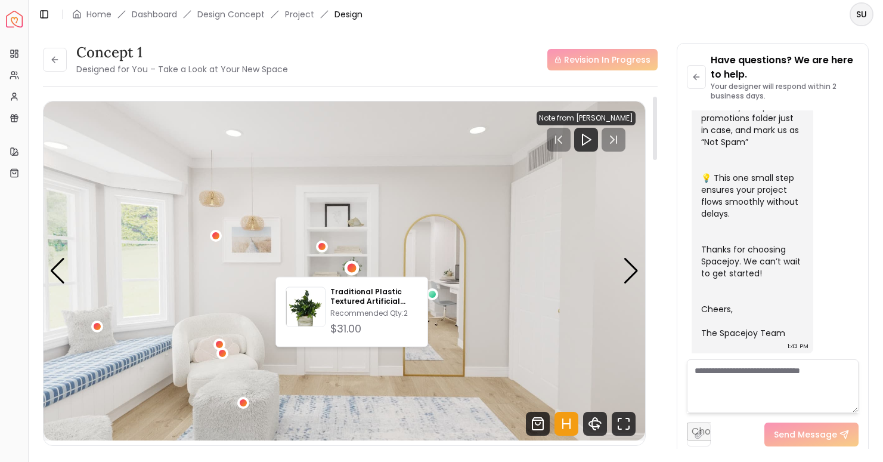
click at [391, 220] on img "3 / 5" at bounding box center [345, 270] width 602 height 339
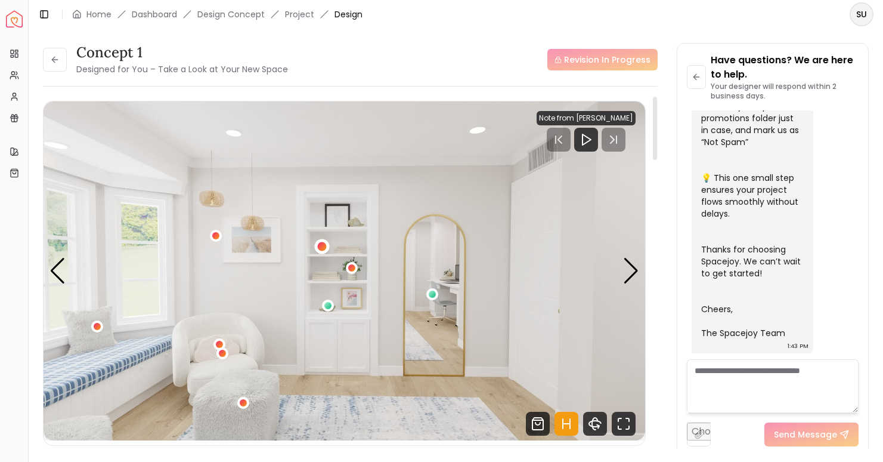
click at [324, 245] on div "3 / 5" at bounding box center [322, 246] width 9 height 9
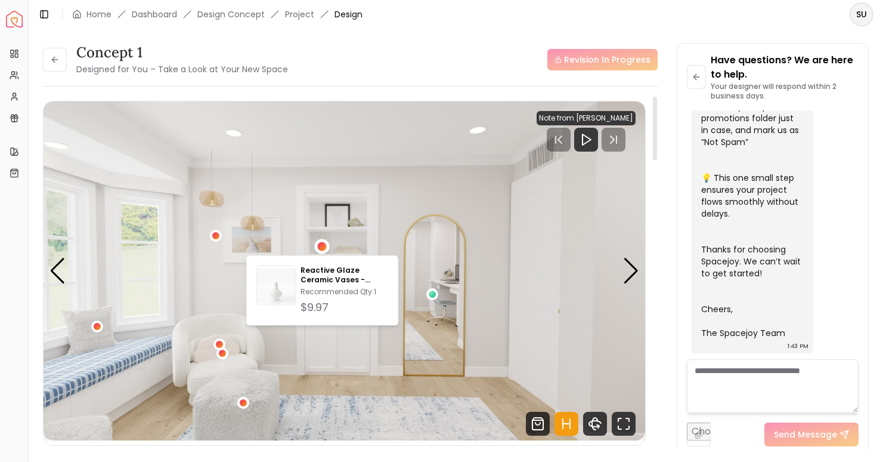
click at [374, 201] on img "3 / 5" at bounding box center [345, 270] width 602 height 339
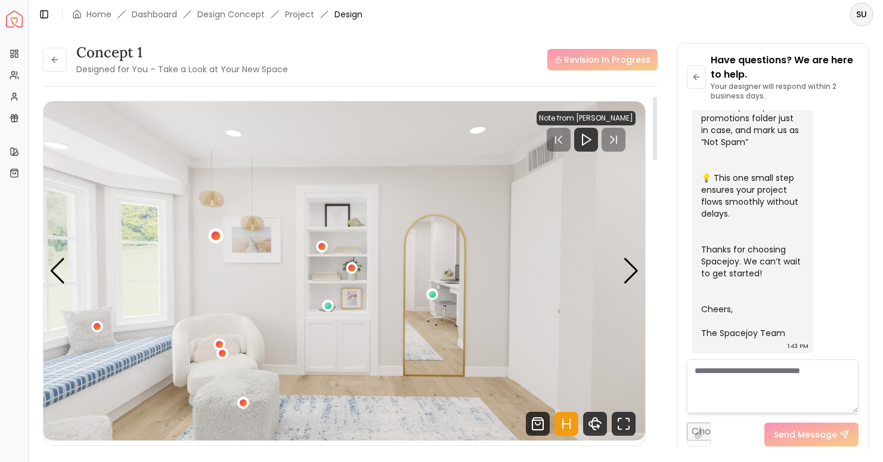
click at [217, 236] on div "3 / 5" at bounding box center [215, 235] width 9 height 9
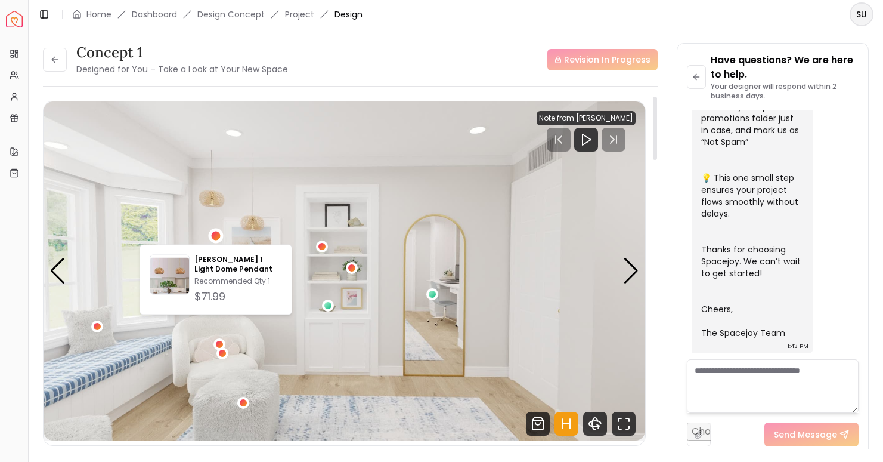
click at [287, 175] on img "3 / 5" at bounding box center [345, 270] width 602 height 339
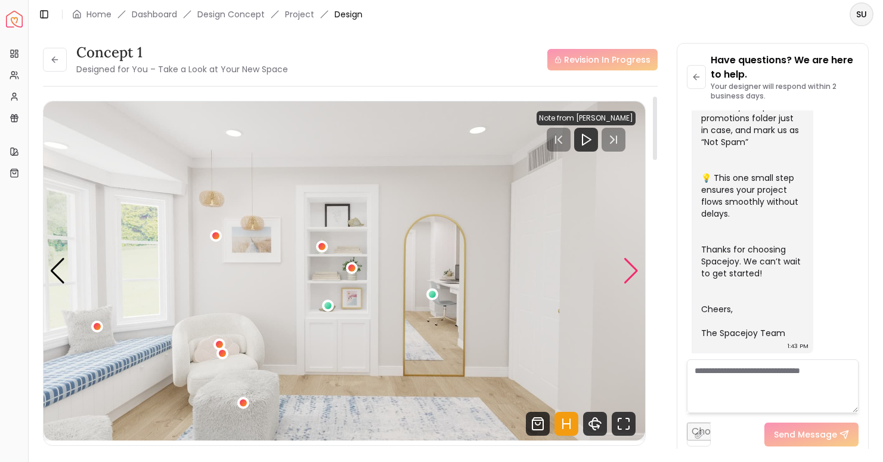
click at [625, 265] on div "Next slide" at bounding box center [631, 271] width 16 height 26
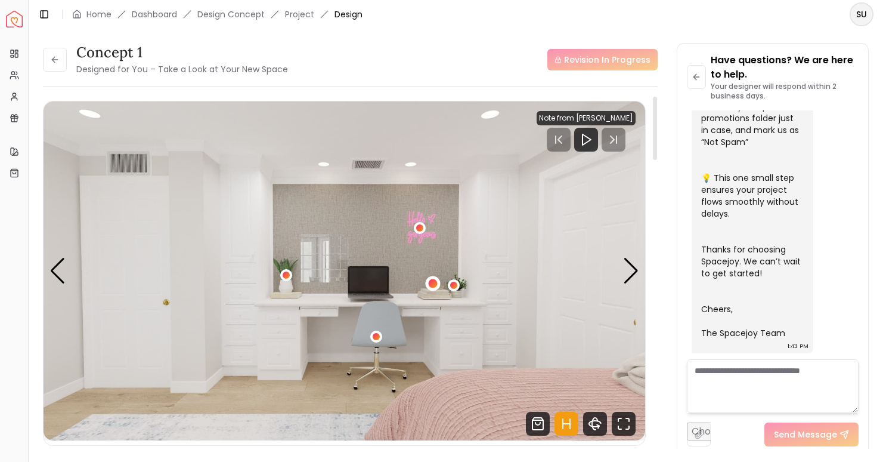
click at [431, 282] on div "4 / 5" at bounding box center [432, 283] width 9 height 9
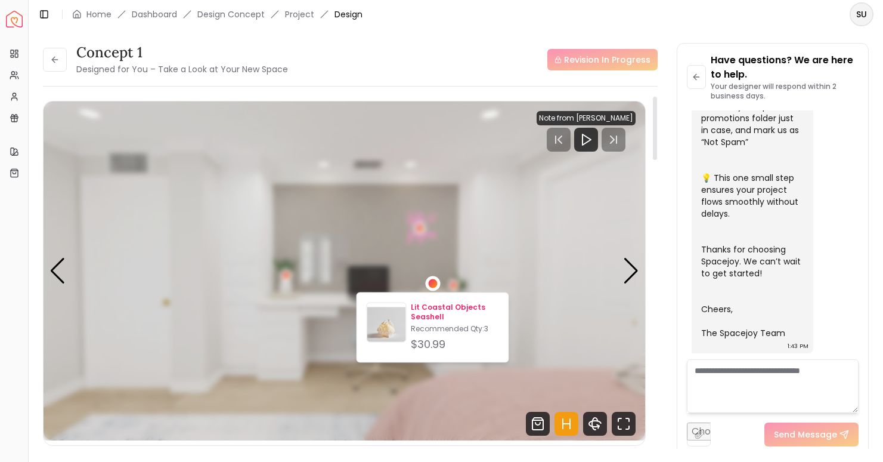
click at [428, 314] on p "Lit Coastal Objects Seashell" at bounding box center [455, 311] width 88 height 19
click at [463, 79] on div "concept 1 Designed for You – Take a Look at Your New Space Revision In Progress…" at bounding box center [350, 249] width 615 height 413
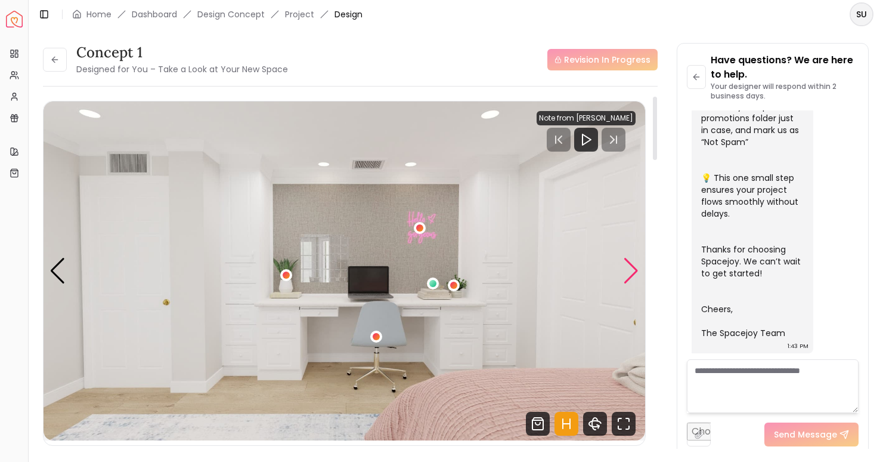
click at [634, 272] on div "Next slide" at bounding box center [631, 271] width 16 height 26
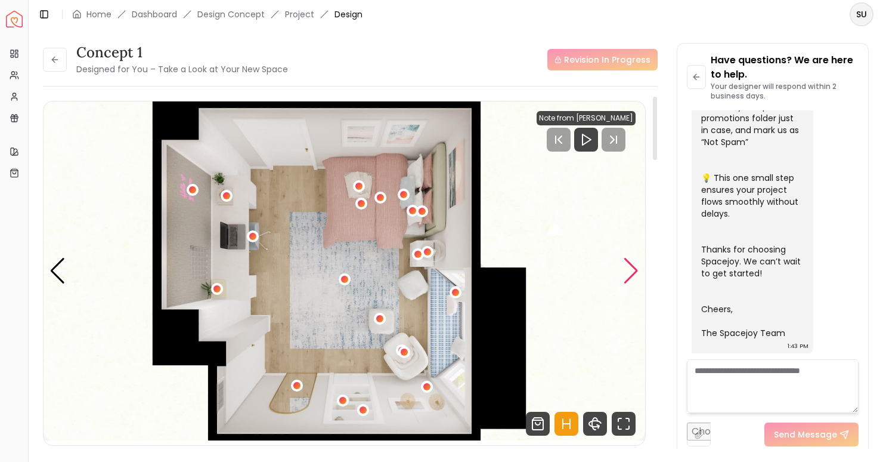
click at [634, 272] on div "Next slide" at bounding box center [631, 271] width 16 height 26
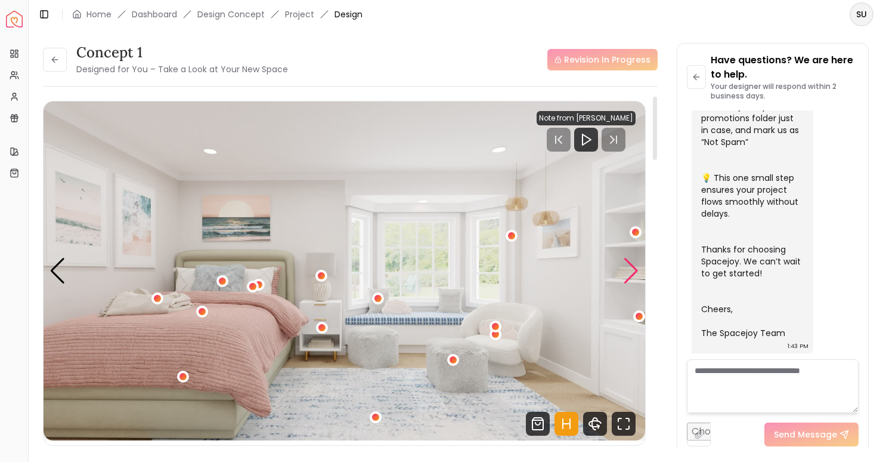
click at [634, 271] on div "Next slide" at bounding box center [631, 271] width 16 height 26
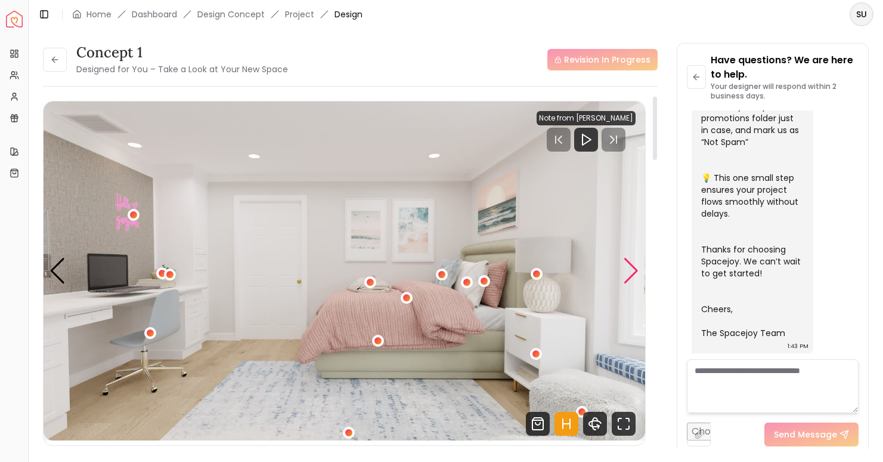
click at [626, 277] on div "Next slide" at bounding box center [631, 271] width 16 height 26
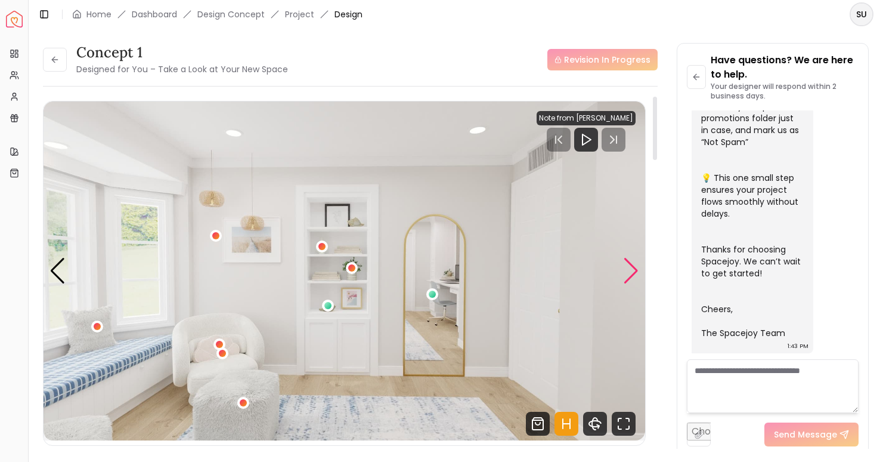
click at [626, 277] on div "Next slide" at bounding box center [631, 271] width 16 height 26
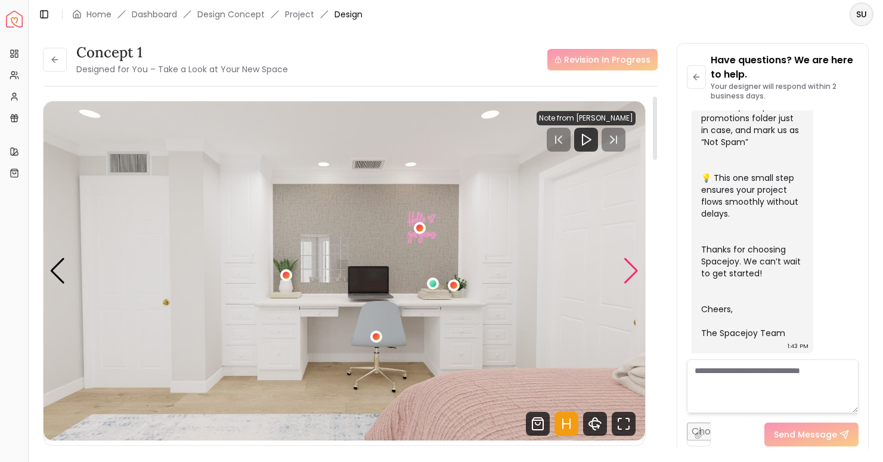
click at [626, 277] on div "Next slide" at bounding box center [631, 271] width 16 height 26
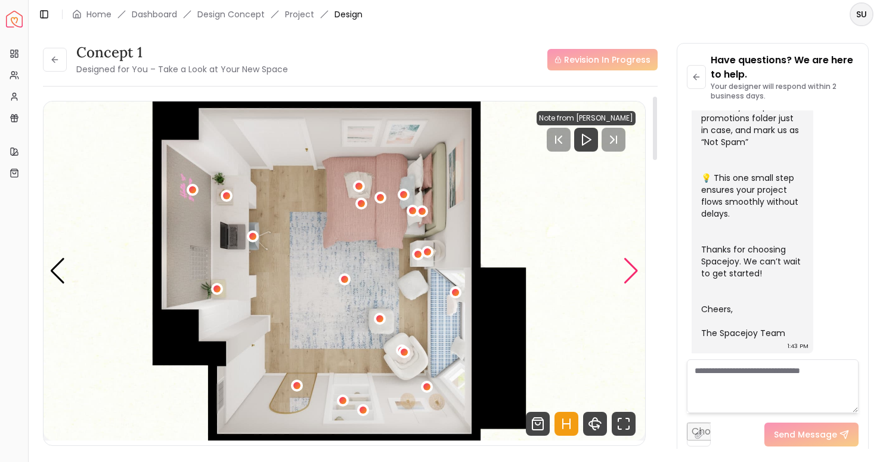
click at [627, 278] on div "Next slide" at bounding box center [631, 271] width 16 height 26
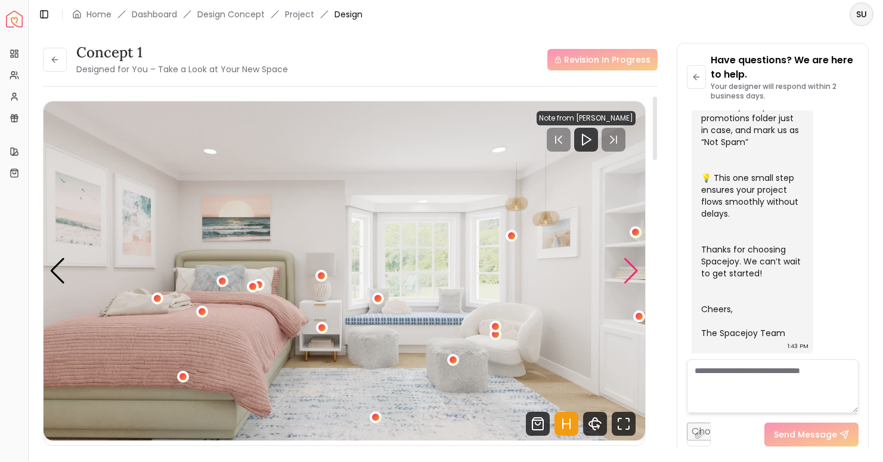
click at [632, 278] on div "Next slide" at bounding box center [631, 271] width 16 height 26
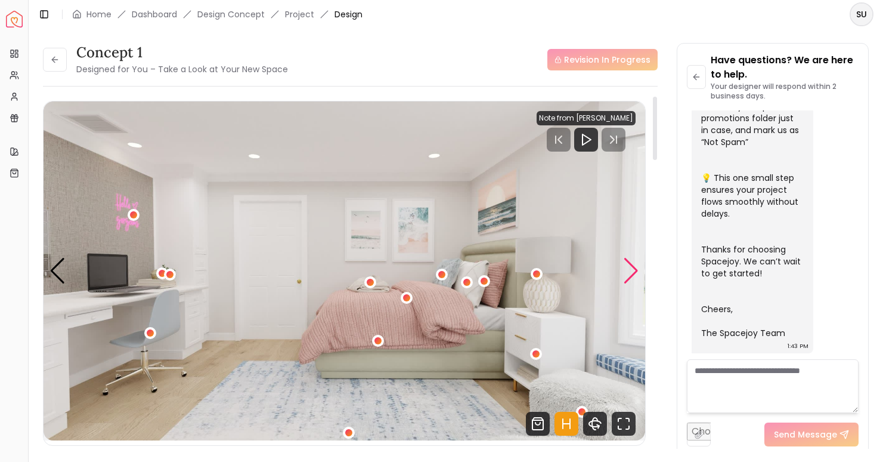
click at [633, 279] on div "Next slide" at bounding box center [631, 271] width 16 height 26
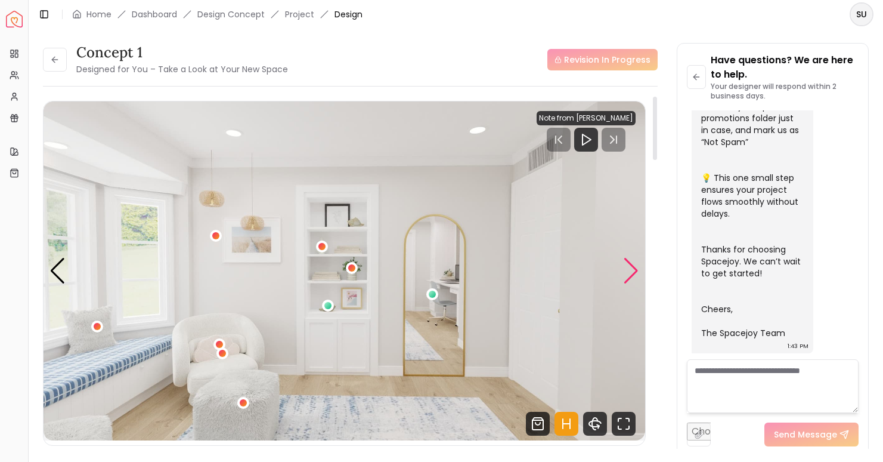
click at [633, 279] on div "Next slide" at bounding box center [631, 271] width 16 height 26
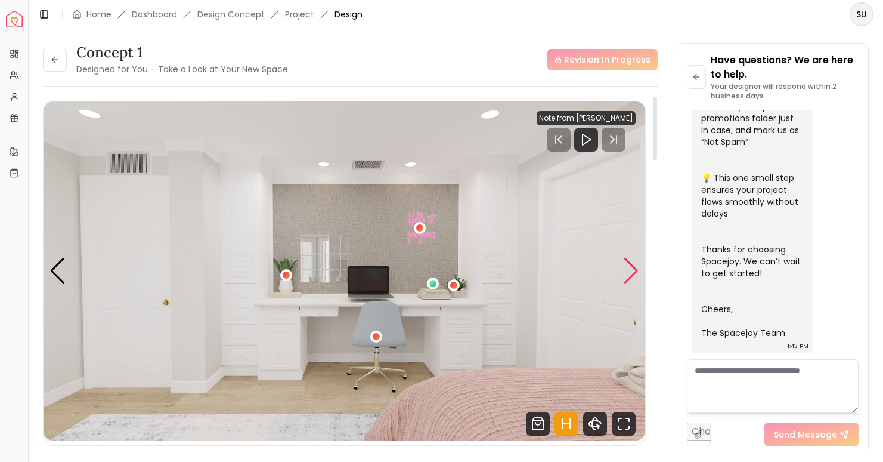
click at [633, 279] on div "Next slide" at bounding box center [631, 271] width 16 height 26
